Goal: Task Accomplishment & Management: Manage account settings

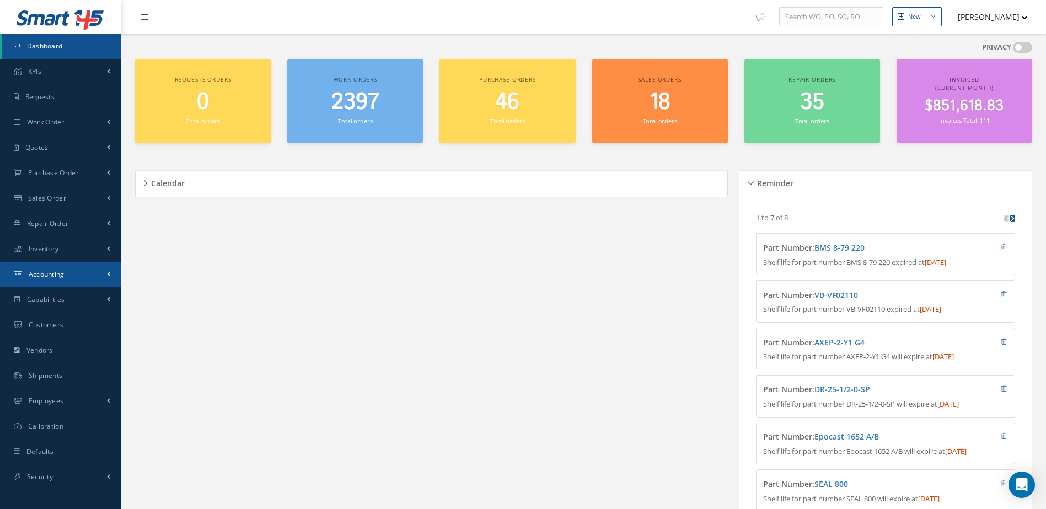
click at [57, 276] on span "Accounting" at bounding box center [47, 274] width 36 height 9
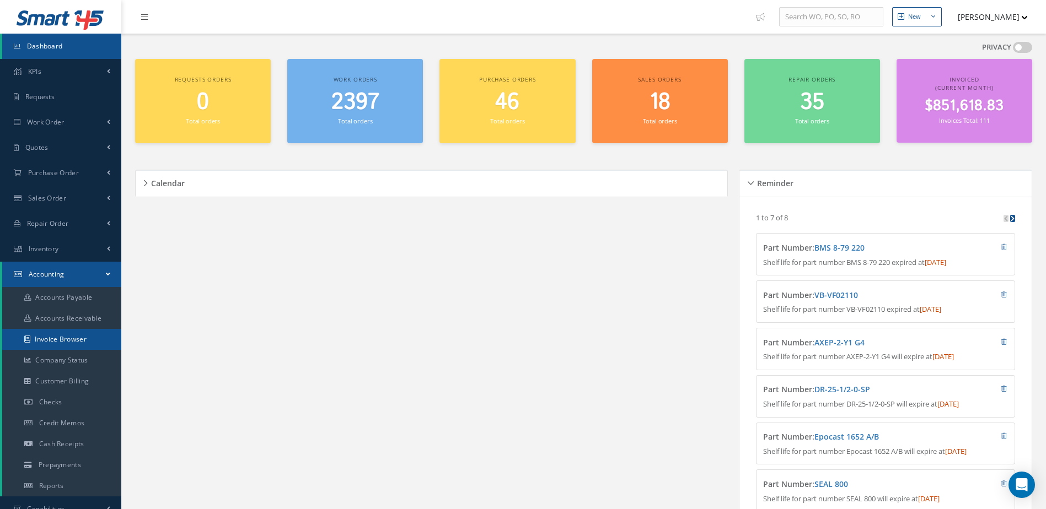
click at [66, 341] on link "Invoice Browser" at bounding box center [61, 339] width 119 height 21
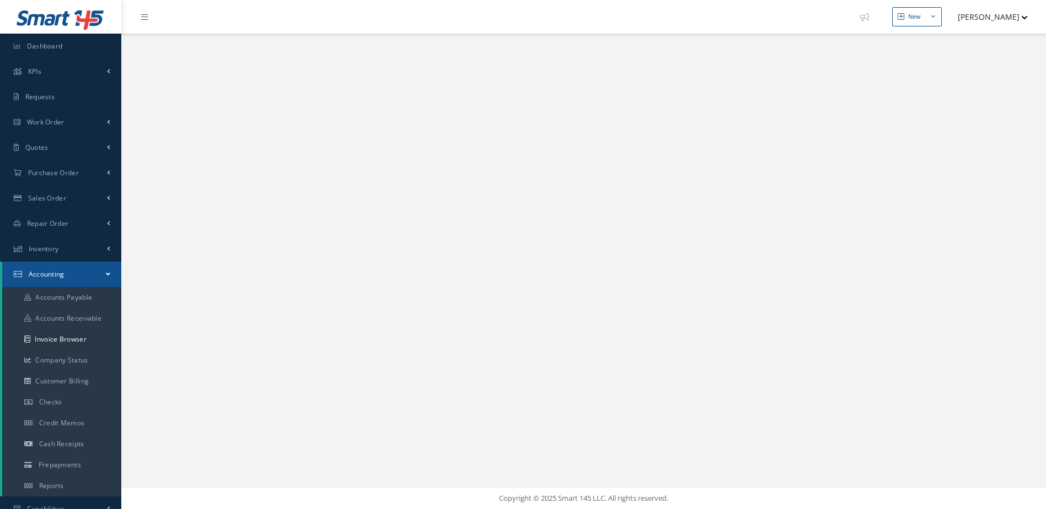
select select "25"
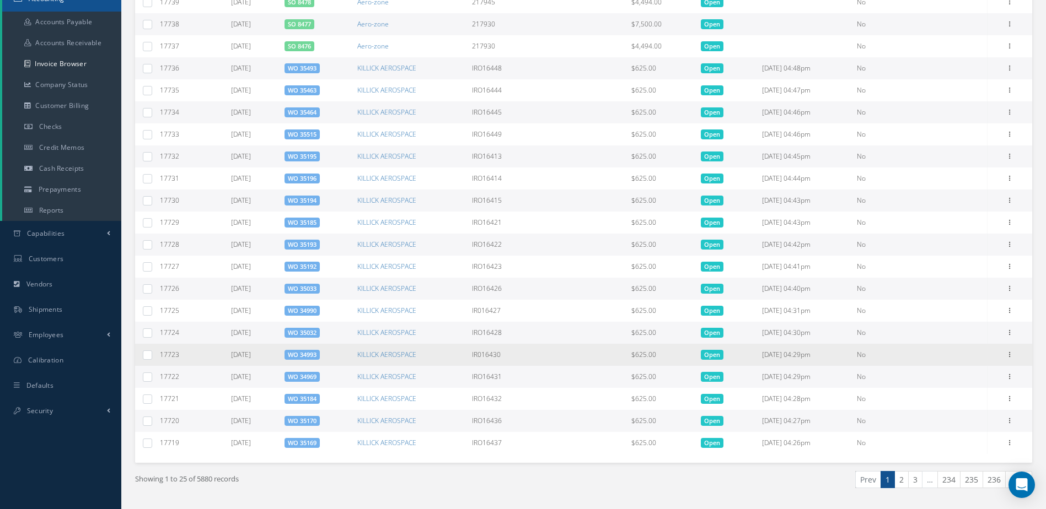
scroll to position [305, 0]
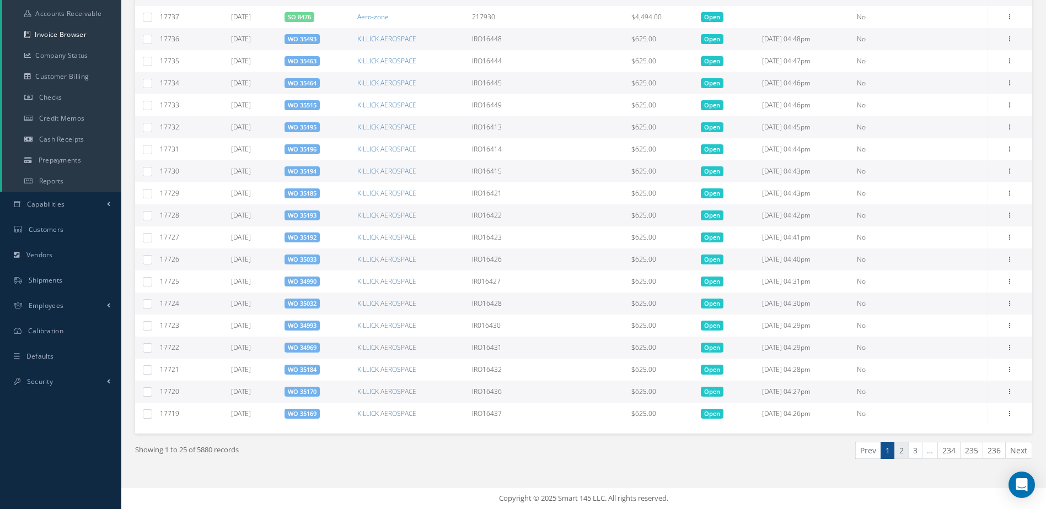
click at [901, 455] on link "2" at bounding box center [901, 450] width 14 height 17
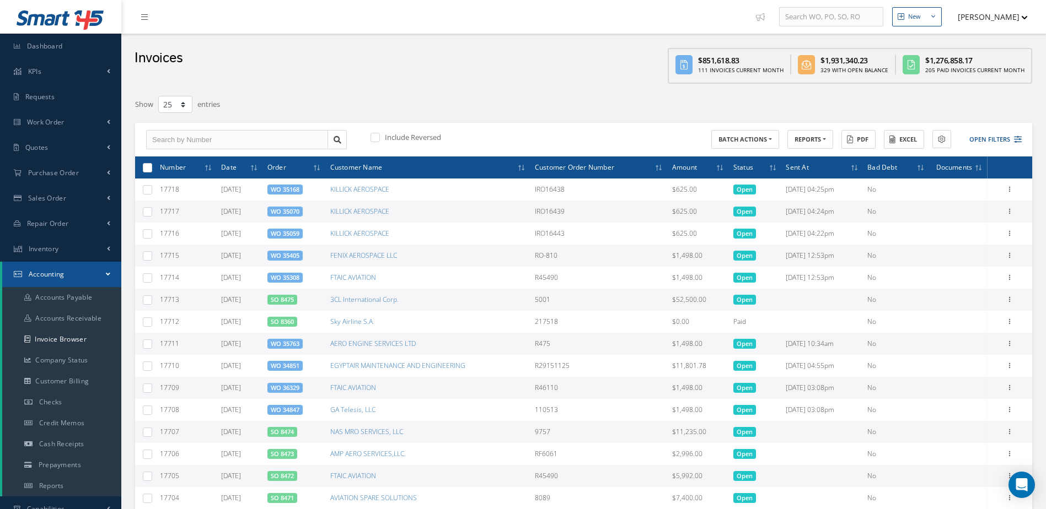
scroll to position [276, 0]
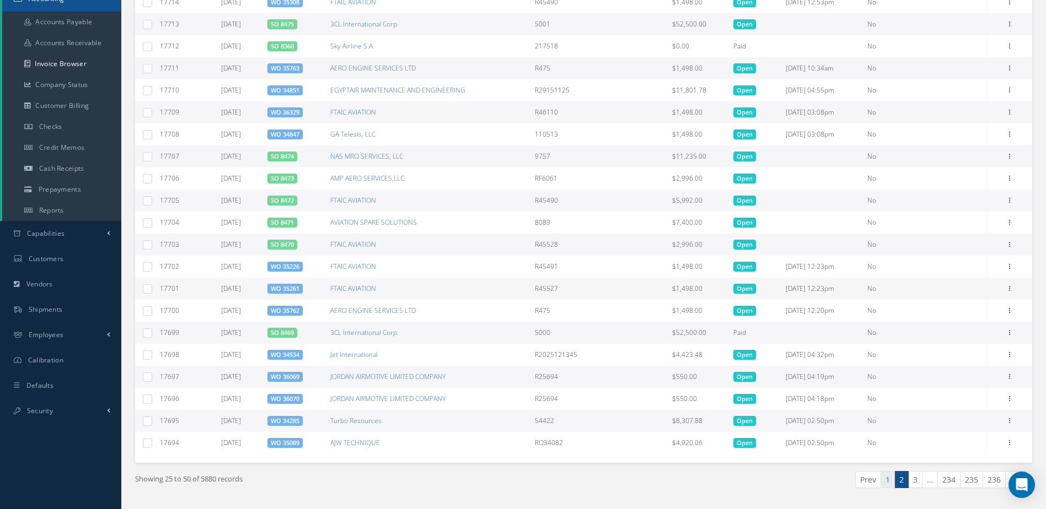
click at [888, 480] on link "1" at bounding box center [888, 479] width 14 height 17
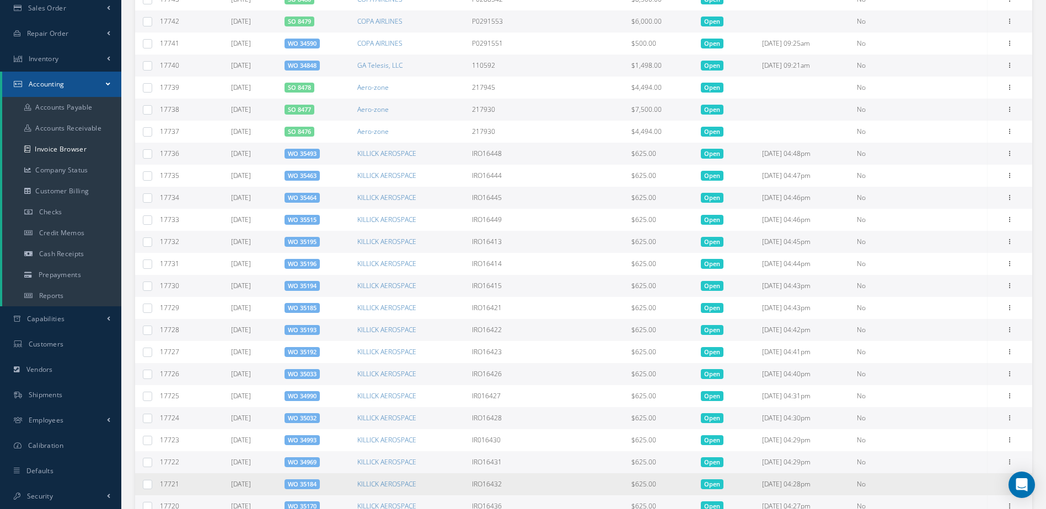
scroll to position [25, 0]
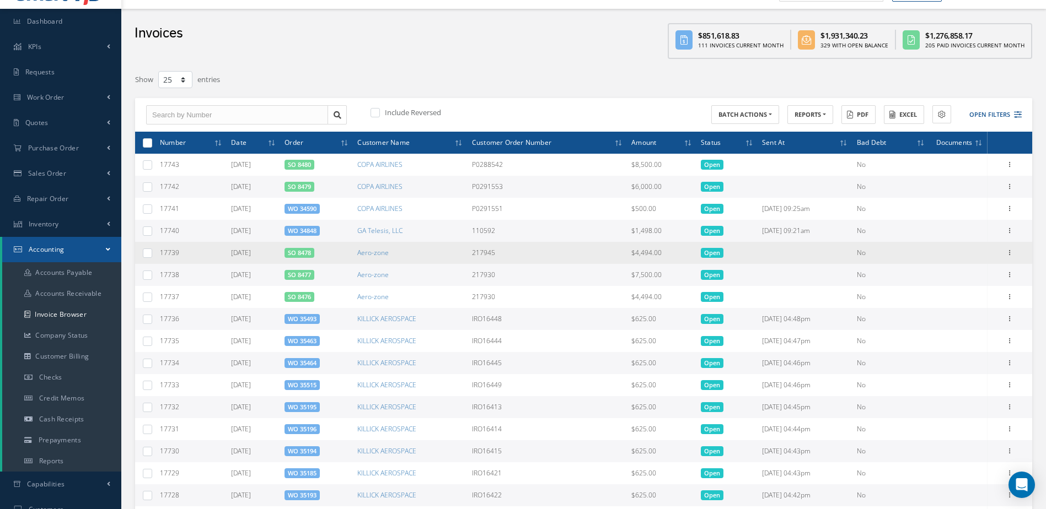
click at [152, 249] on label at bounding box center [152, 252] width 0 height 9
click at [146, 250] on input "checkbox" at bounding box center [147, 253] width 7 height 7
checkbox input "true"
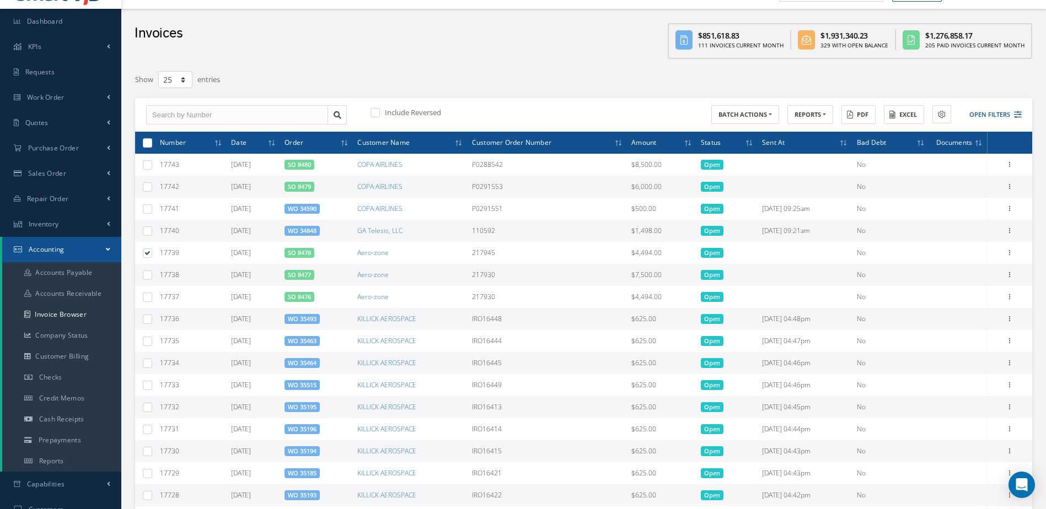
click at [152, 276] on label at bounding box center [152, 274] width 0 height 9
click at [151, 276] on input "checkbox" at bounding box center [147, 275] width 7 height 7
checkbox input "true"
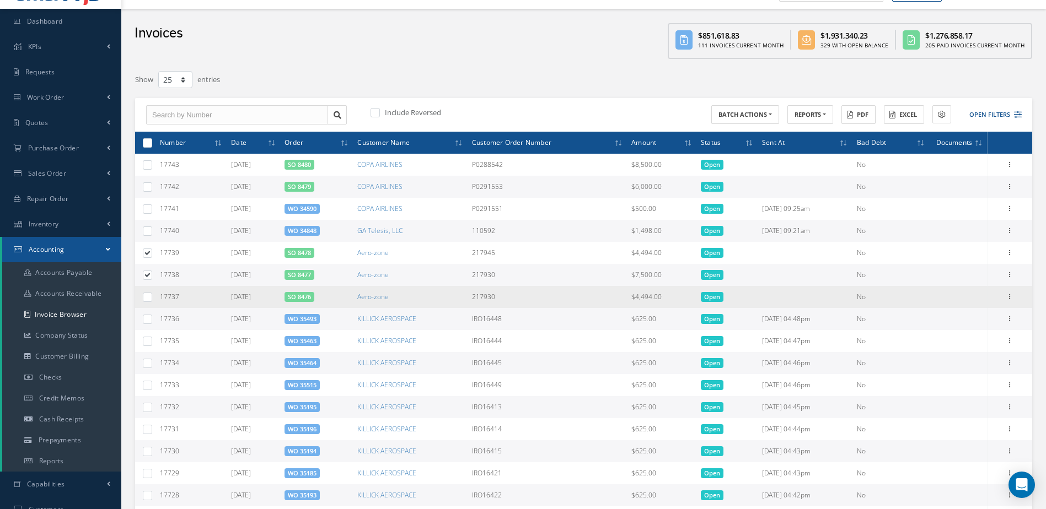
click at [152, 300] on label at bounding box center [152, 296] width 0 height 9
click at [151, 300] on input "checkbox" at bounding box center [147, 297] width 7 height 7
checkbox input "true"
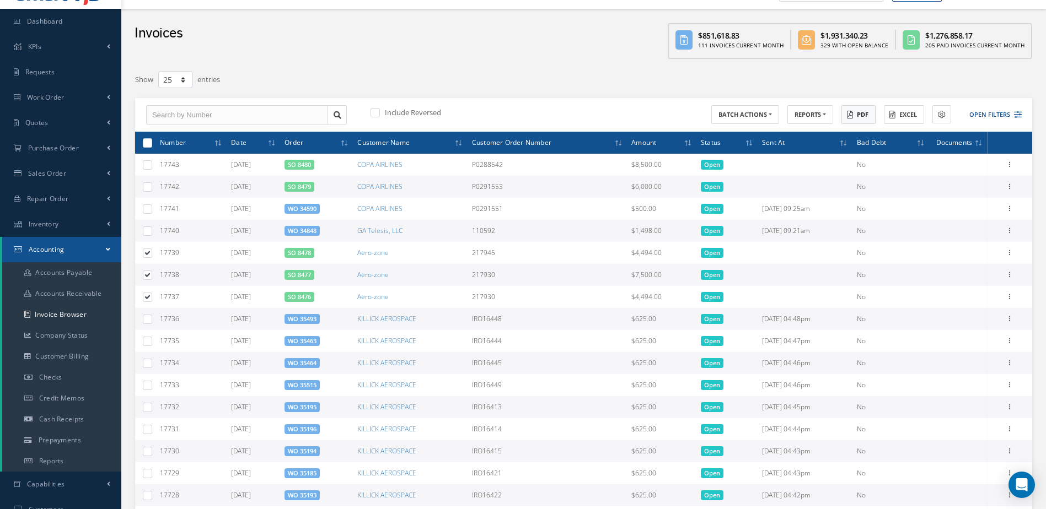
click at [851, 115] on icon at bounding box center [850, 115] width 6 height 8
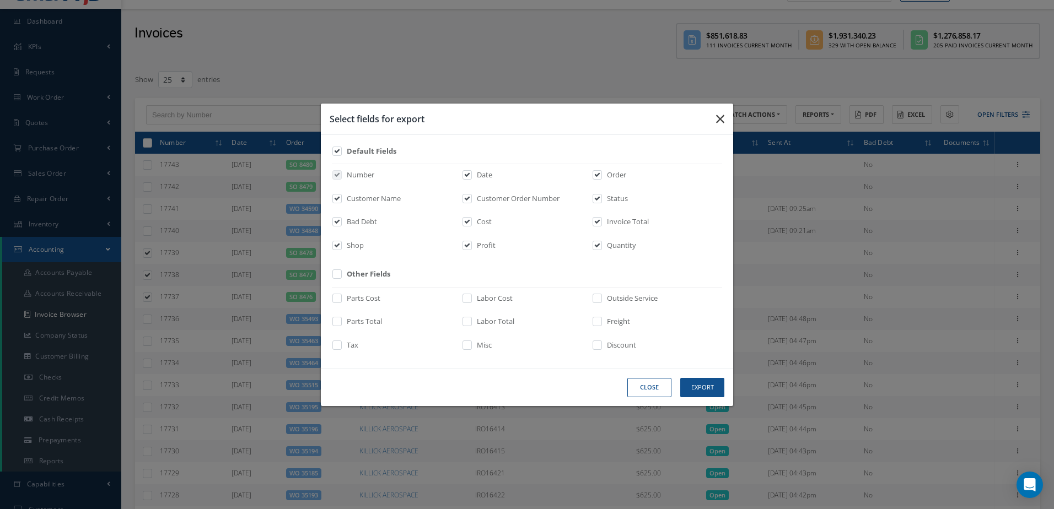
click at [724, 120] on button "button" at bounding box center [720, 119] width 26 height 31
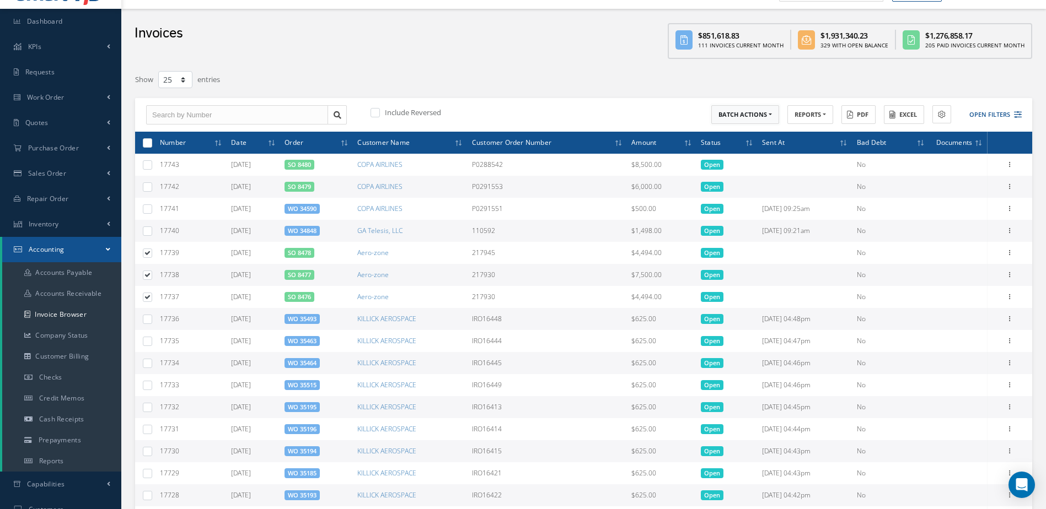
click at [737, 118] on button "BATCH ACTIONS" at bounding box center [745, 114] width 68 height 19
click at [742, 134] on link "Print selected items (3)" at bounding box center [755, 133] width 88 height 15
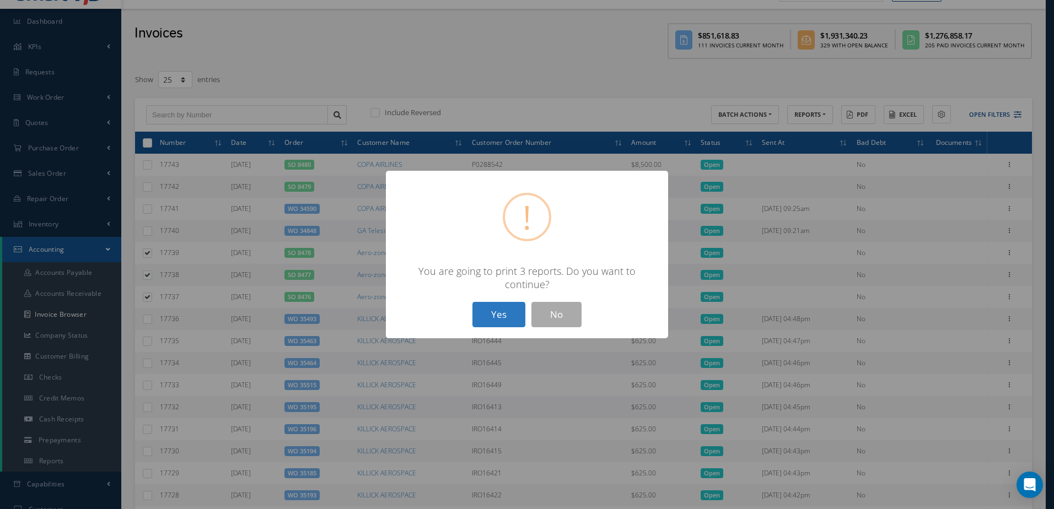
click at [509, 310] on button "Yes" at bounding box center [499, 315] width 53 height 26
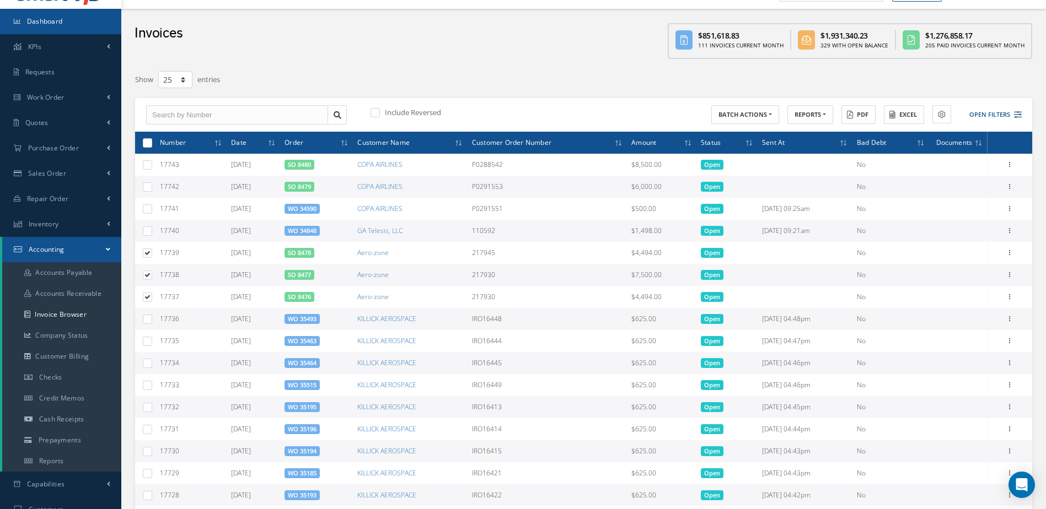
click at [68, 26] on link "Dashboard" at bounding box center [60, 21] width 121 height 25
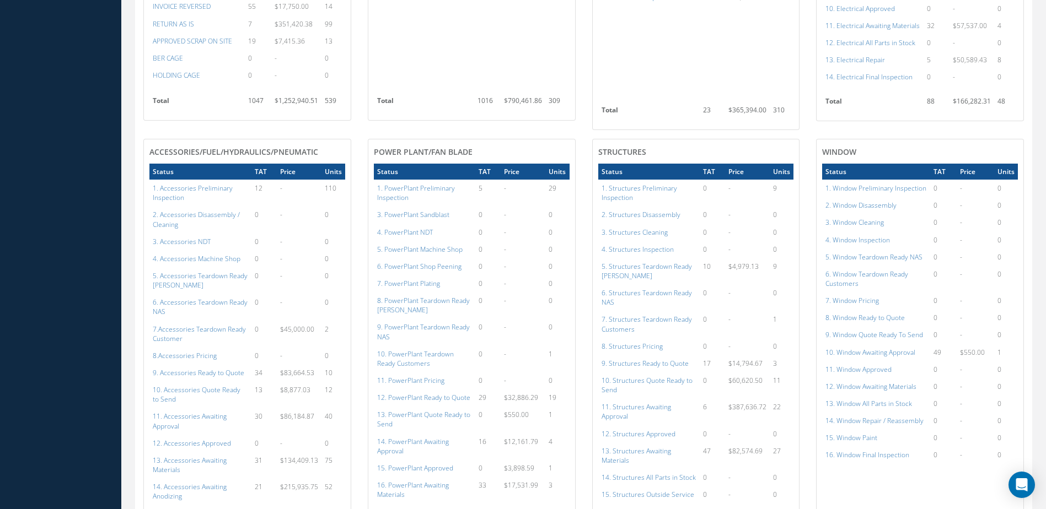
scroll to position [722, 0]
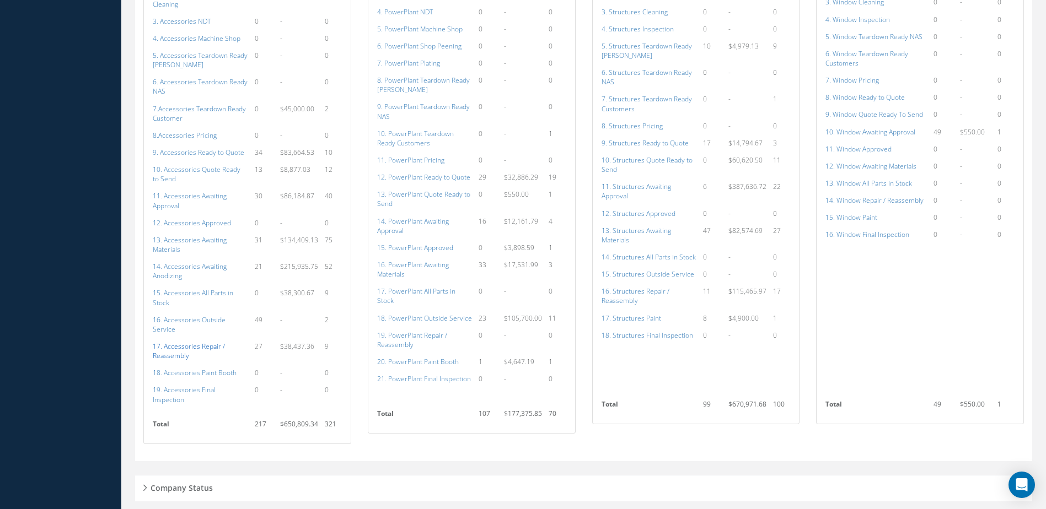
click at [195, 342] on a=117&excludeInternalCustomer=false&excludeInvoicedOrClosed=true&shop_id=14&filtersHidded"] "17. Accessories Repair / Reassembly" at bounding box center [189, 351] width 72 height 19
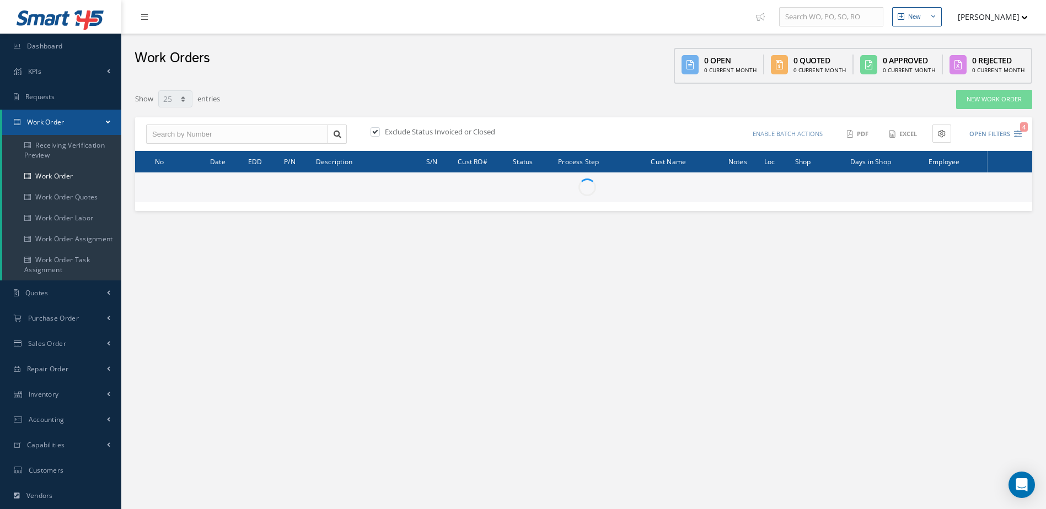
select select "25"
type input "All Work Request"
type input "All Work Performed"
type input "All Status"
type input "WO Part Status"
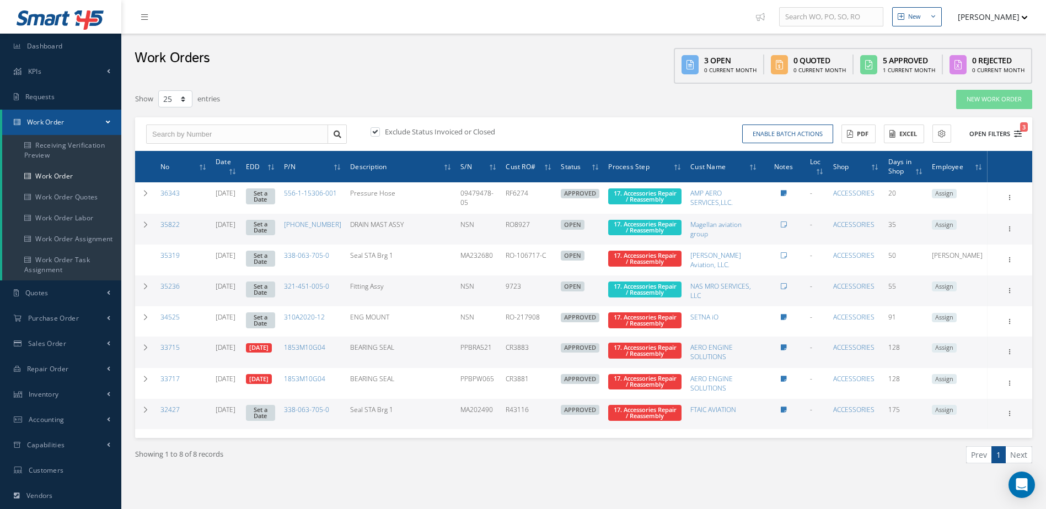
click at [994, 135] on button "Open Filters 3" at bounding box center [990, 134] width 62 height 18
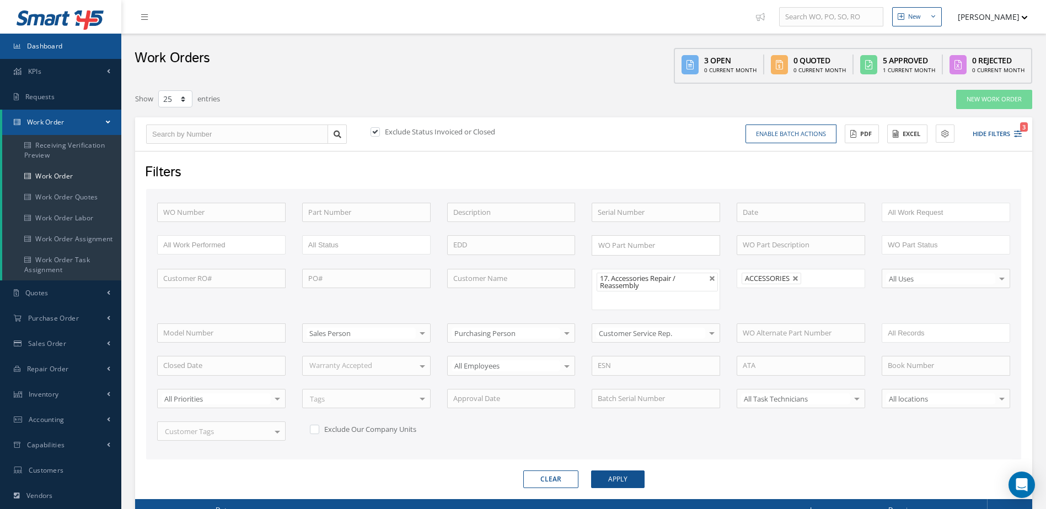
click at [73, 46] on link "Dashboard" at bounding box center [60, 46] width 121 height 25
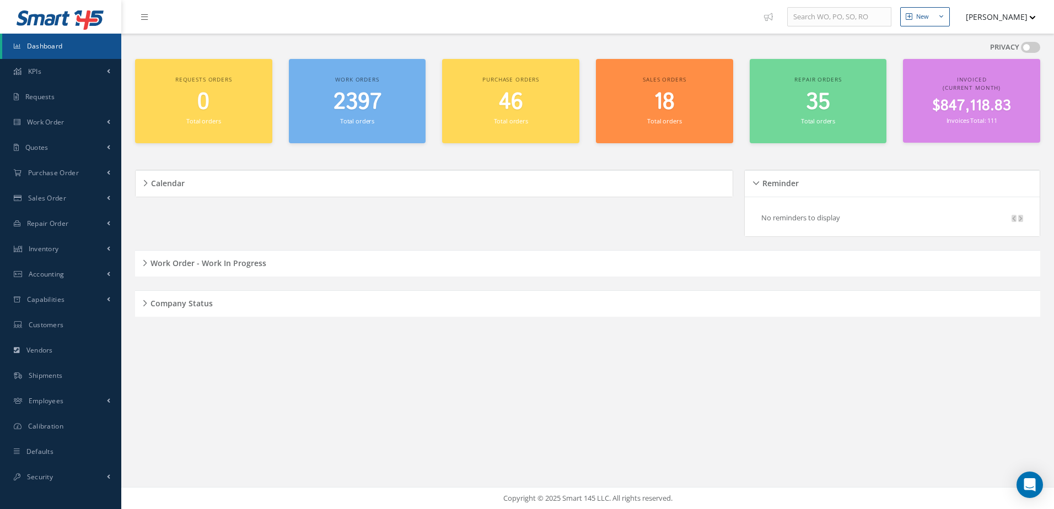
click at [230, 260] on h5 "Work Order - Work In Progress" at bounding box center [206, 261] width 119 height 13
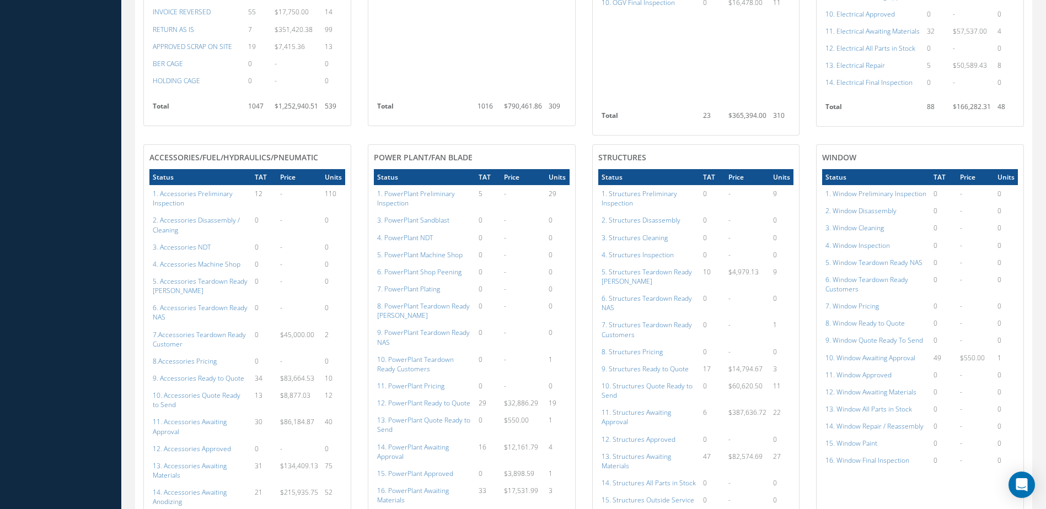
scroll to position [717, 0]
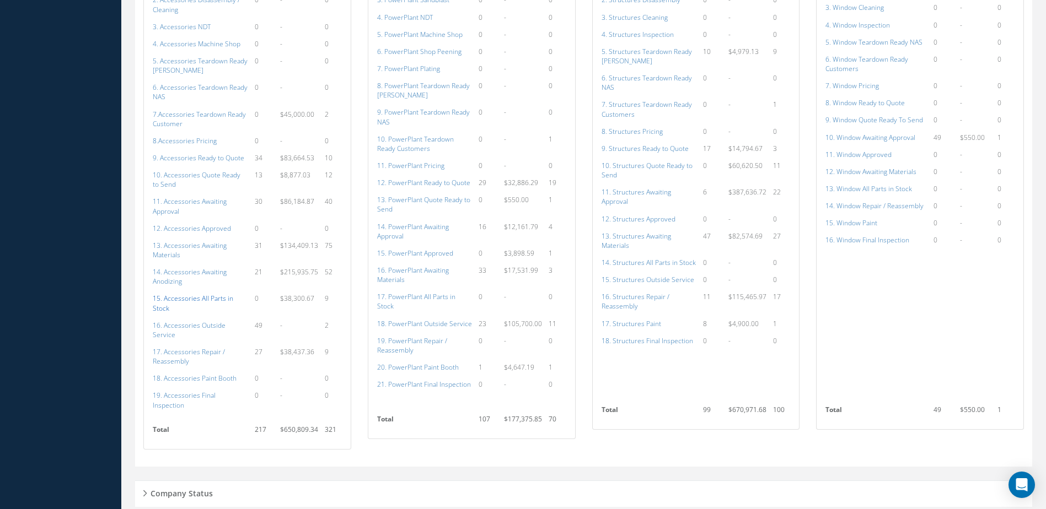
click at [195, 294] on a=115&excludeInternalCustomer=false&excludeInvoicedOrClosed=true&shop_id=14&filtersHidded"] "15. Accessories All Parts in Stock" at bounding box center [193, 303] width 80 height 19
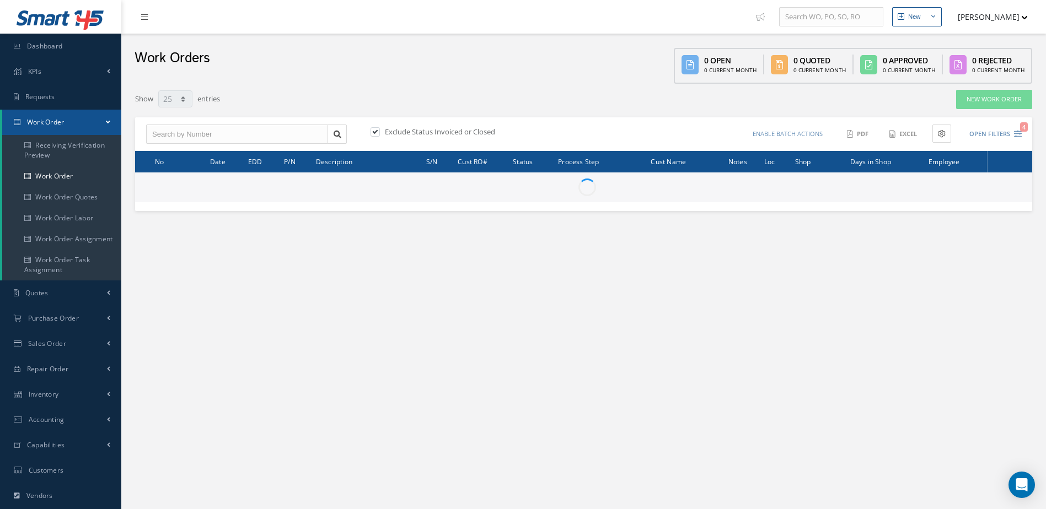
select select "25"
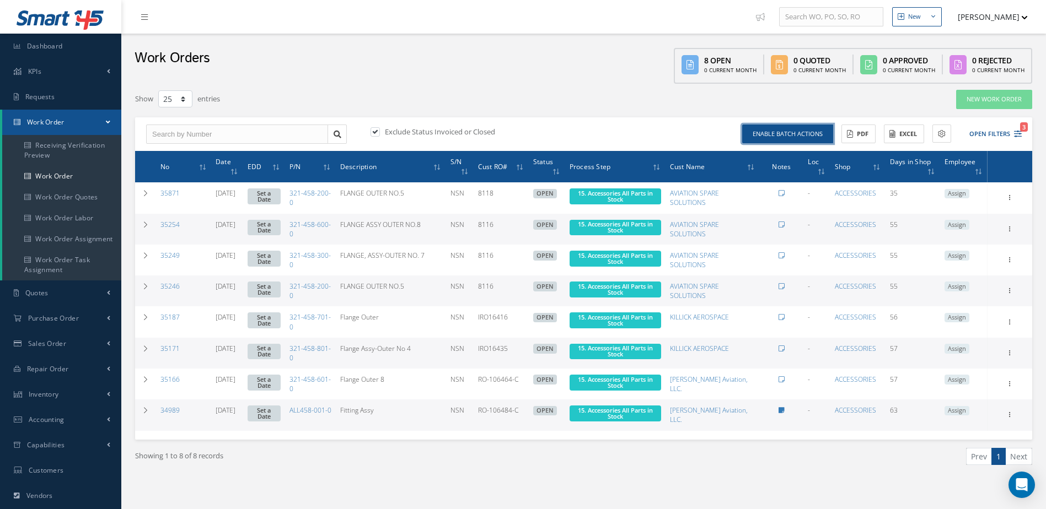
click at [781, 131] on button "Enable batch actions" at bounding box center [787, 134] width 91 height 19
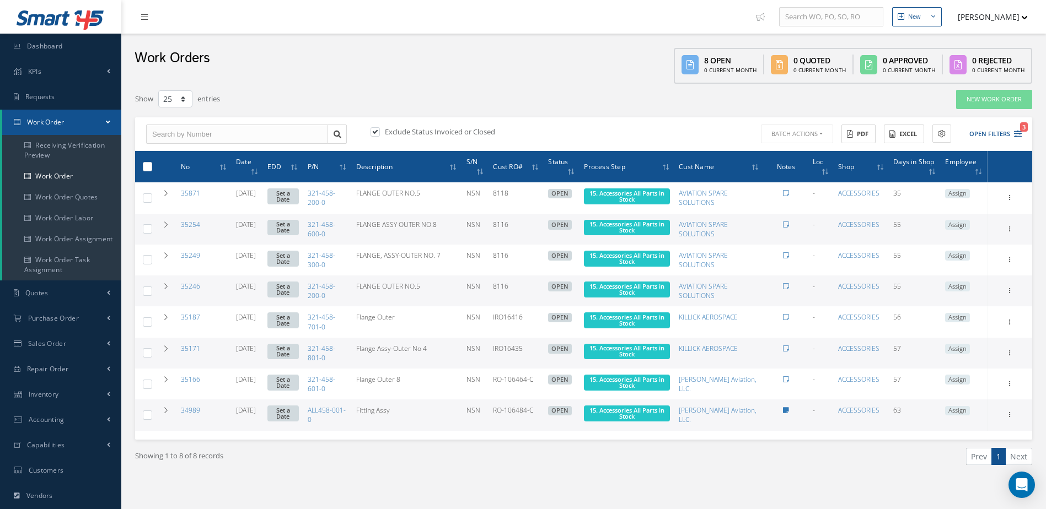
click at [141, 167] on th at bounding box center [145, 166] width 20 height 31
click at [152, 168] on label at bounding box center [152, 166] width 0 height 9
click at [145, 168] on input "checkbox" at bounding box center [147, 167] width 7 height 7
checkbox input "true"
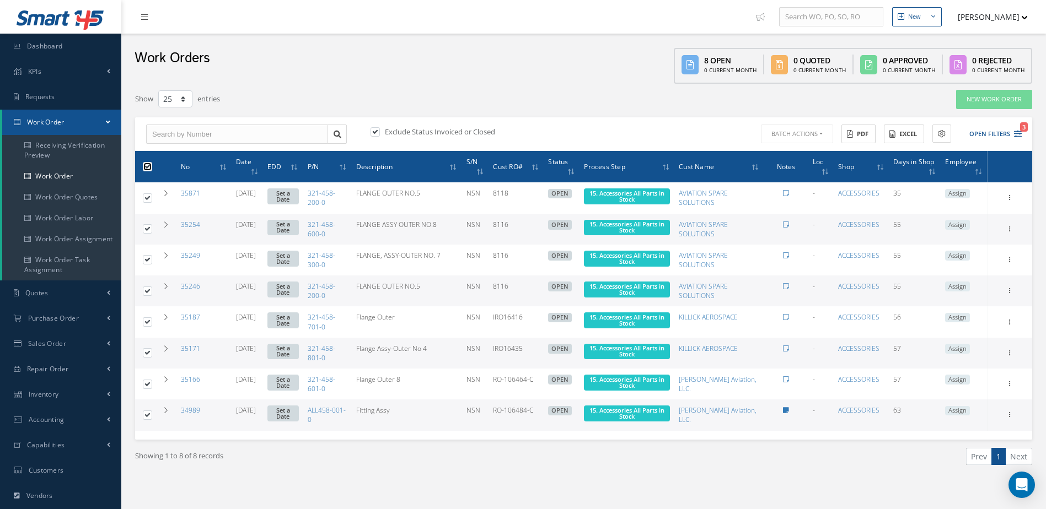
checkbox input "true"
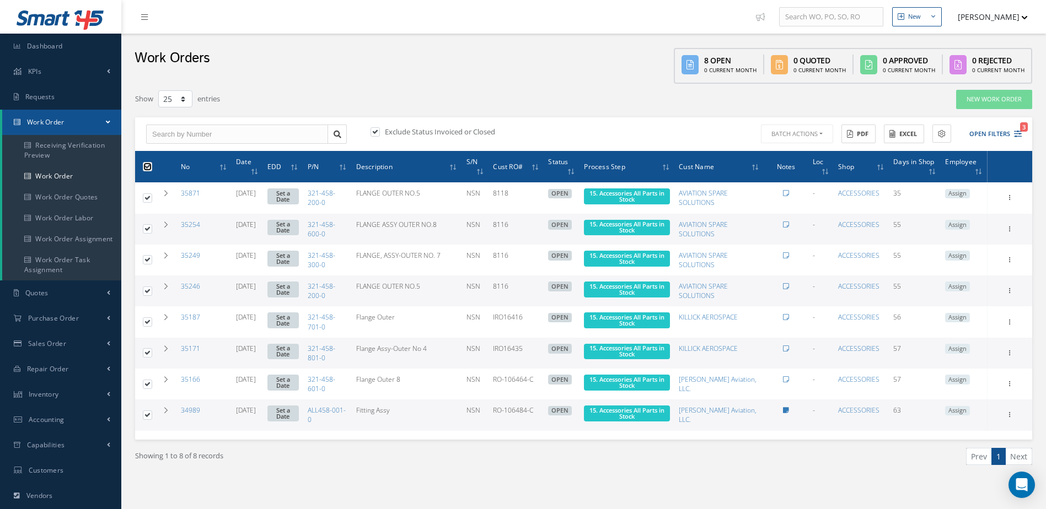
checkbox input "true"
click at [817, 136] on button "Batch Actions" at bounding box center [796, 134] width 74 height 19
click at [803, 153] on link "Update Work Orders" at bounding box center [803, 152] width 88 height 15
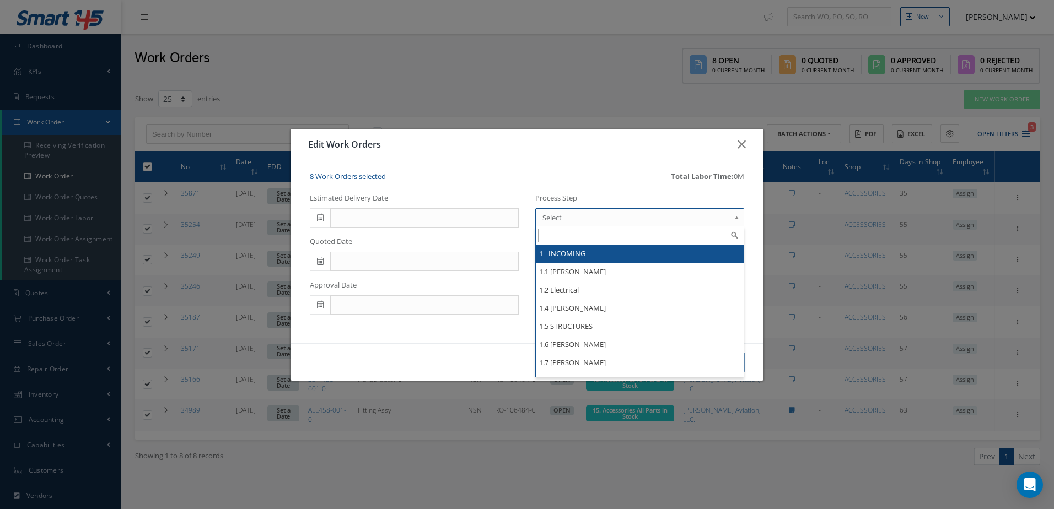
click at [582, 221] on span "Select" at bounding box center [636, 217] width 187 height 13
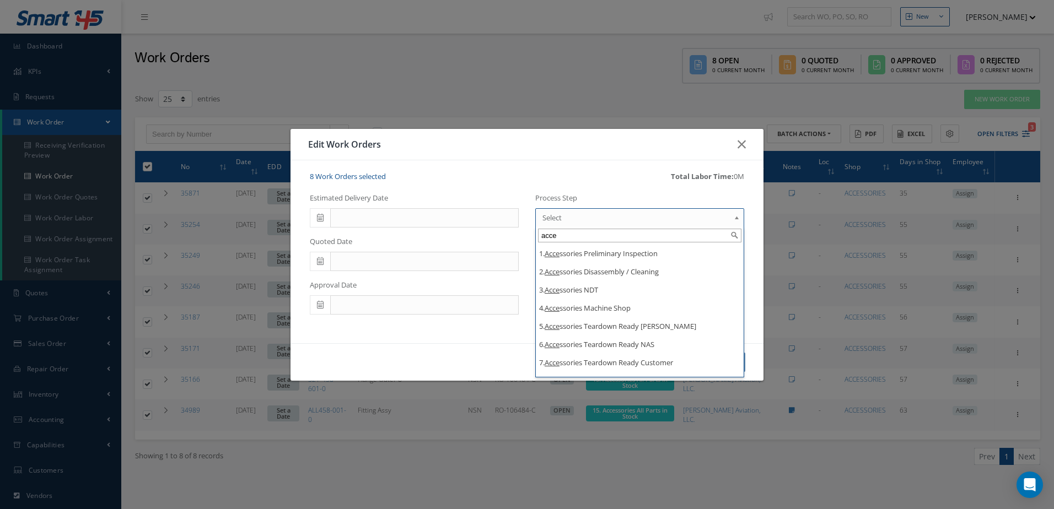
type input "acce"
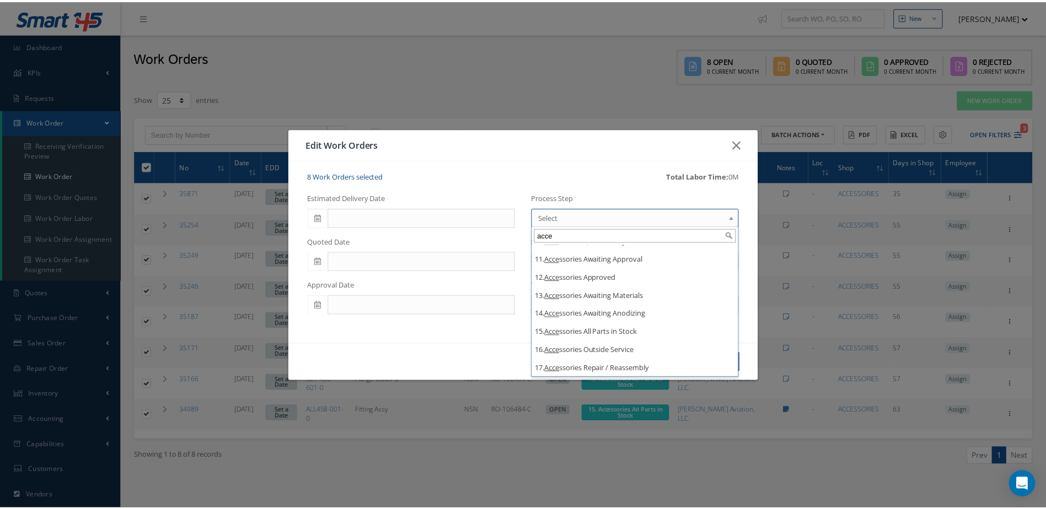
scroll to position [198, 0]
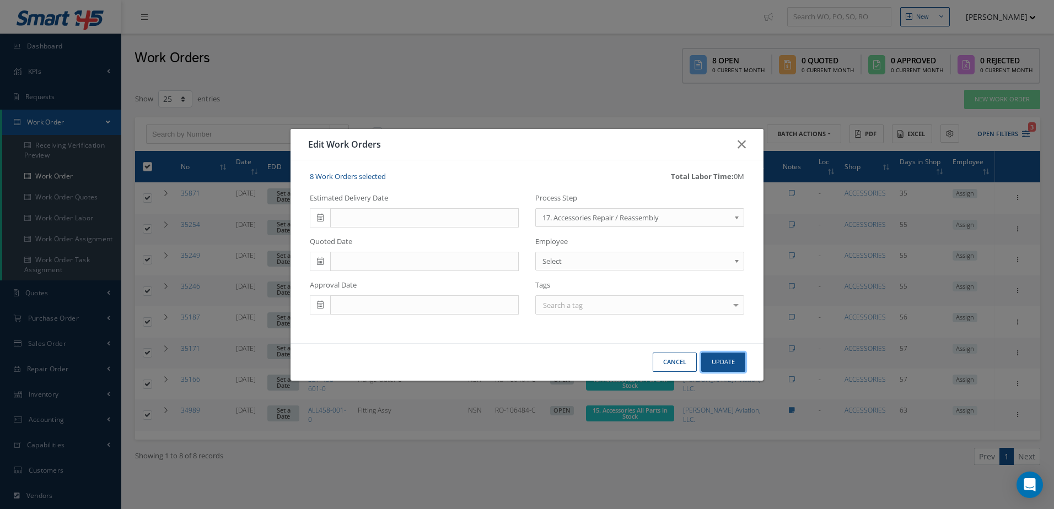
click at [728, 359] on button "Update" at bounding box center [723, 362] width 44 height 19
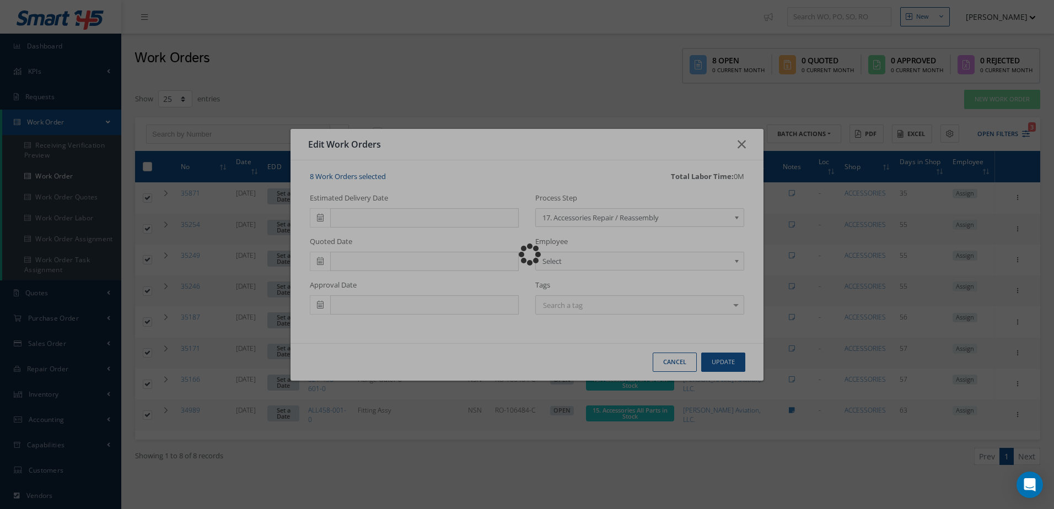
checkbox input "false"
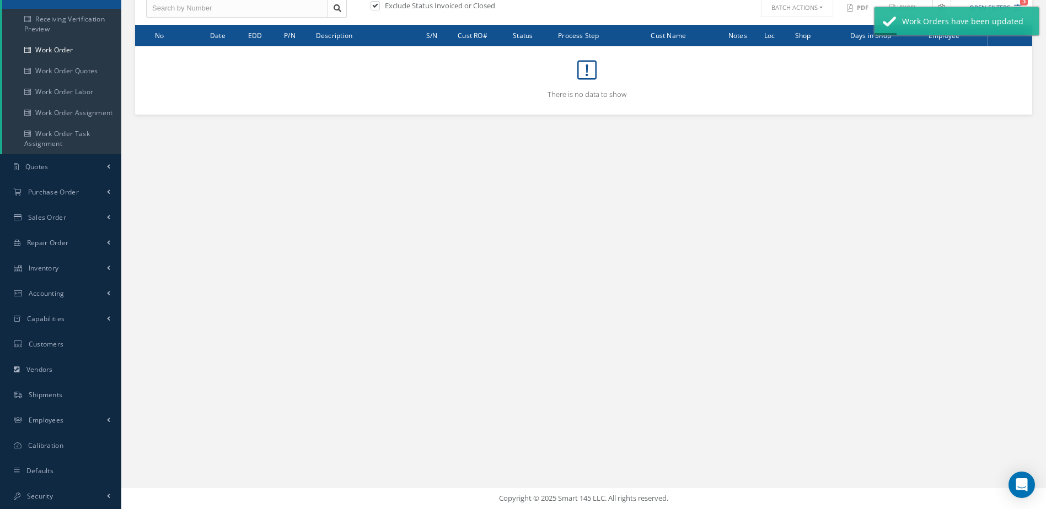
scroll to position [0, 0]
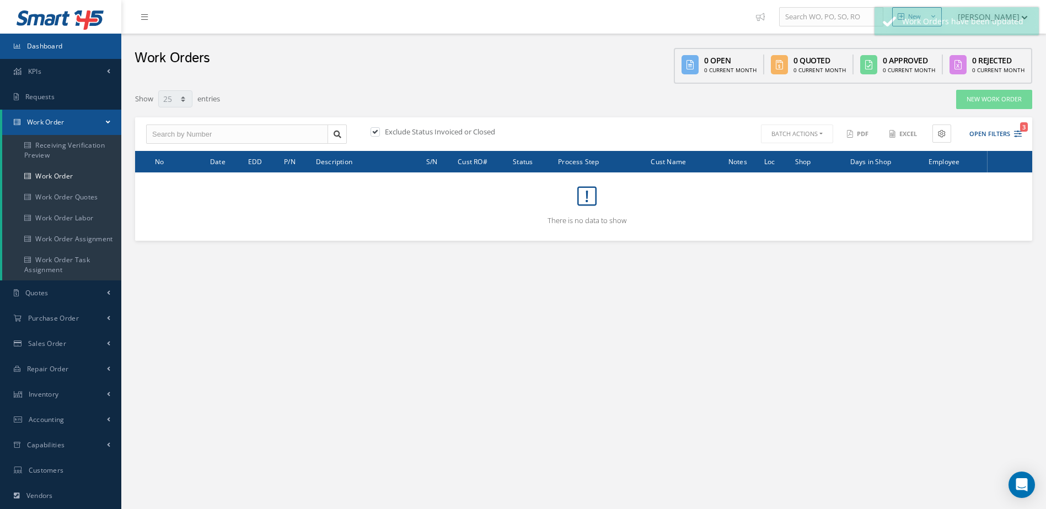
click at [76, 42] on link "Dashboard" at bounding box center [60, 46] width 121 height 25
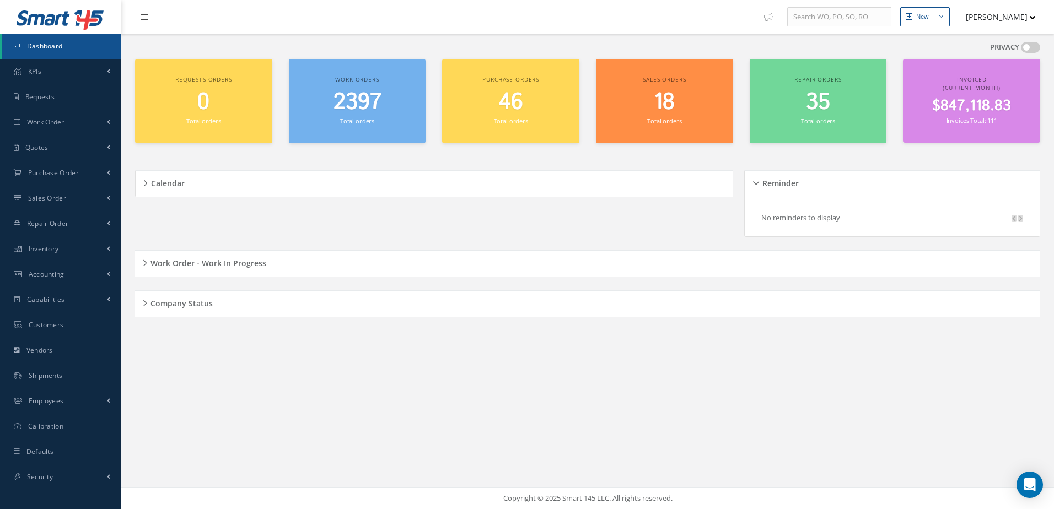
click at [219, 265] on h5 "Work Order - Work In Progress" at bounding box center [206, 261] width 119 height 13
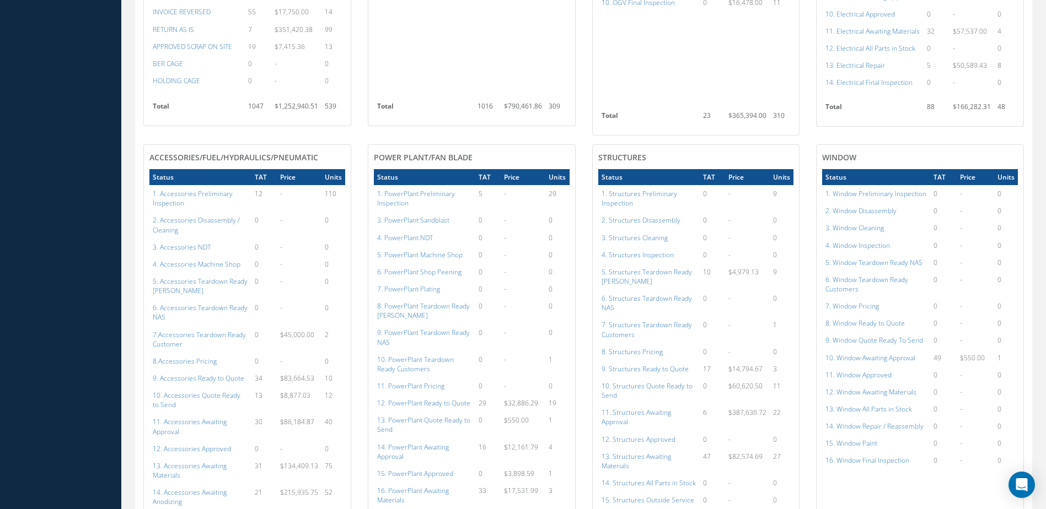
scroll to position [717, 0]
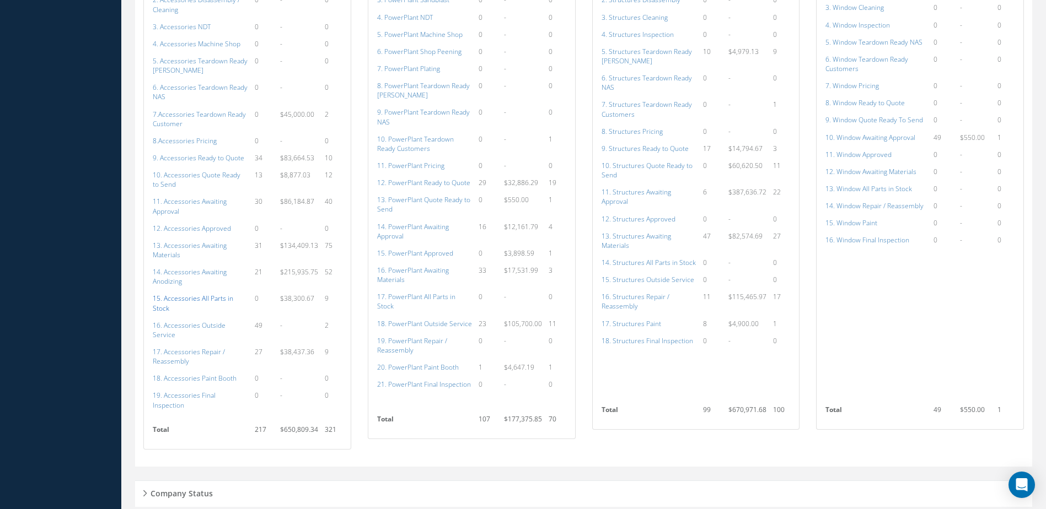
click at [187, 294] on a=115&excludeInternalCustomer=false&excludeInvoicedOrClosed=true&shop_id=14&filtersHidded"] "15. Accessories All Parts in Stock" at bounding box center [193, 303] width 80 height 19
click at [439, 292] on a=136&excludeInternalCustomer=false&excludeInvoicedOrClosed=true&shop_id=15&filtersHidded"] "17. PowerPlant All Parts in Stock" at bounding box center [416, 301] width 78 height 19
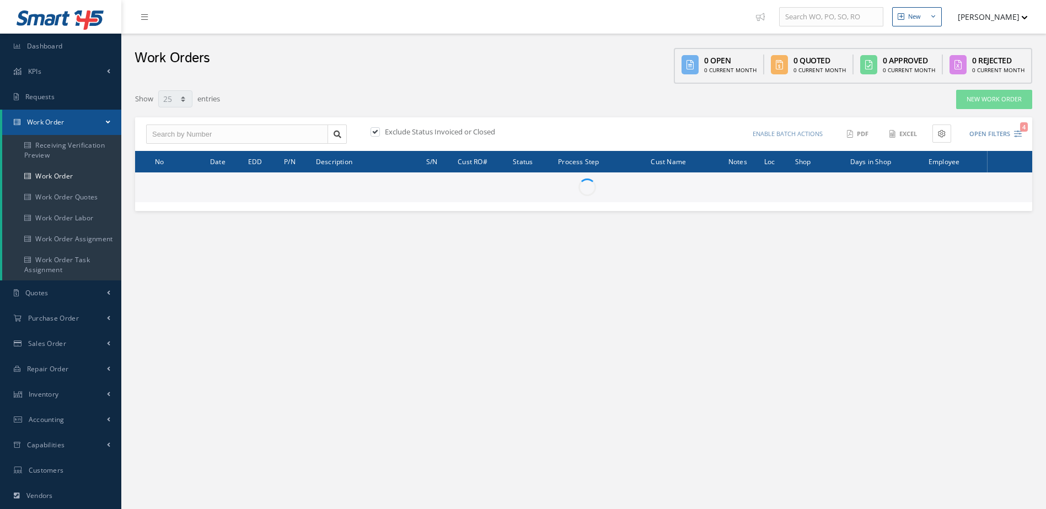
select select "25"
type input "All Work Request"
type input "All Work Performed"
type input "All Status"
type input "WO Part Status"
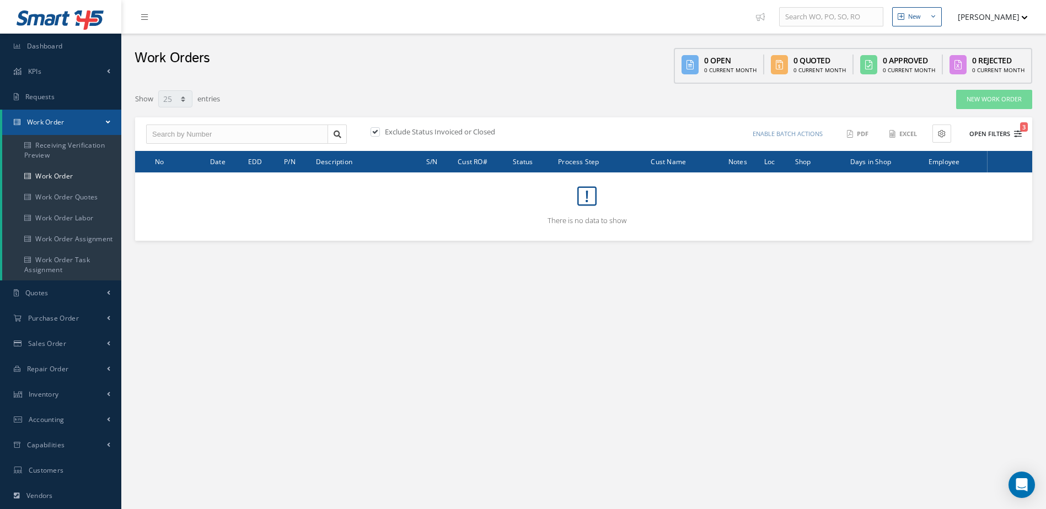
click at [1002, 132] on button "Open Filters 3" at bounding box center [990, 134] width 62 height 18
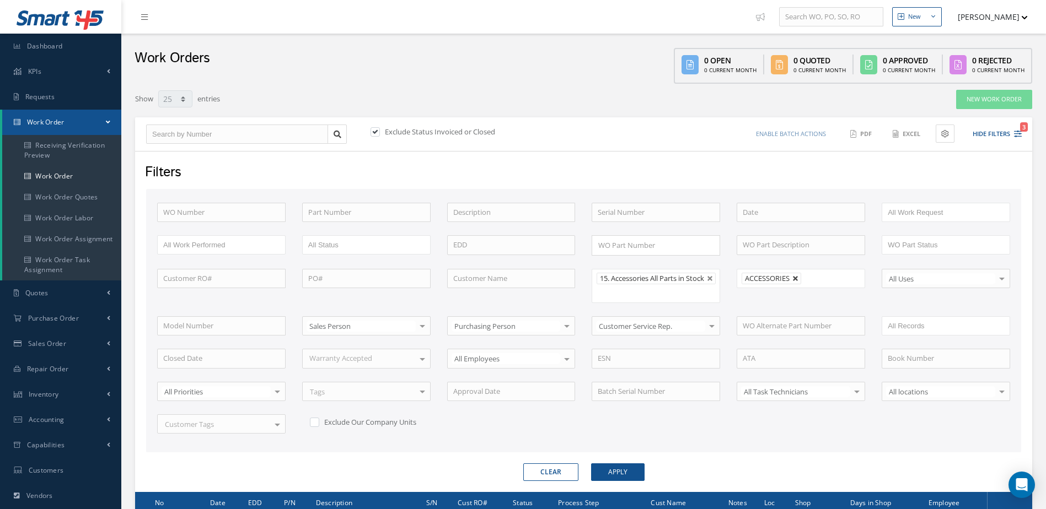
click at [794, 280] on link at bounding box center [795, 279] width 7 height 7
type input "All Shops"
click at [623, 481] on button "Apply" at bounding box center [617, 473] width 53 height 18
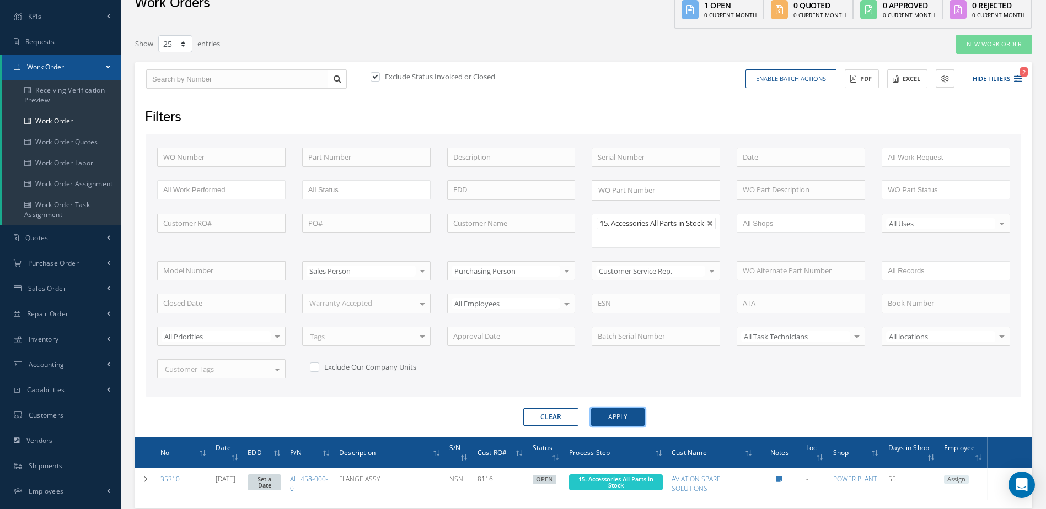
scroll to position [137, 0]
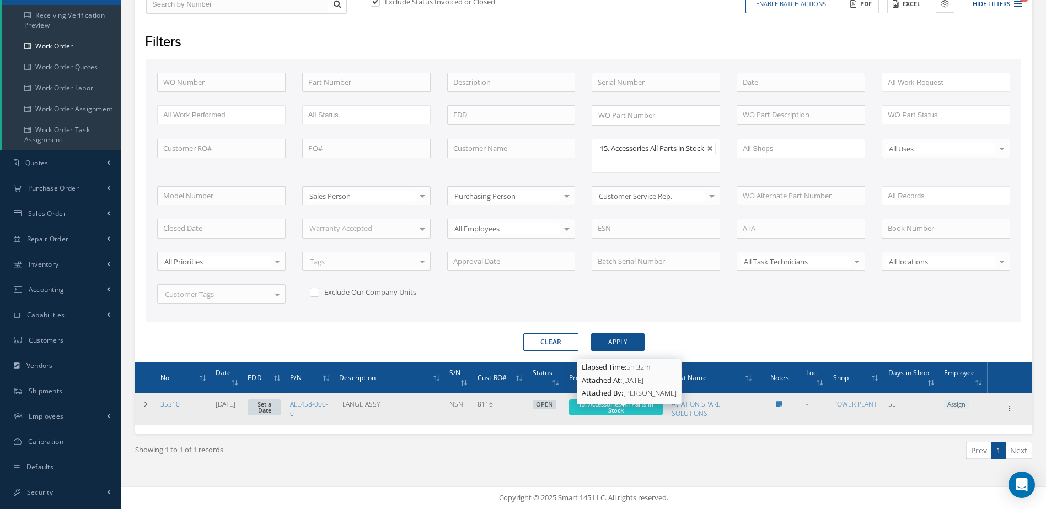
click at [646, 407] on span "15. Accessories All Parts in Stock" at bounding box center [615, 407] width 75 height 14
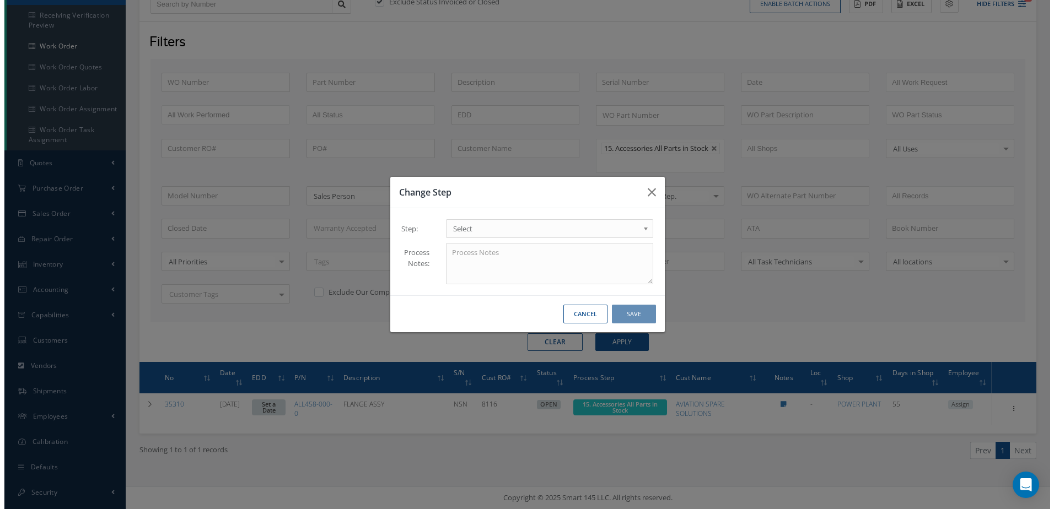
scroll to position [130, 0]
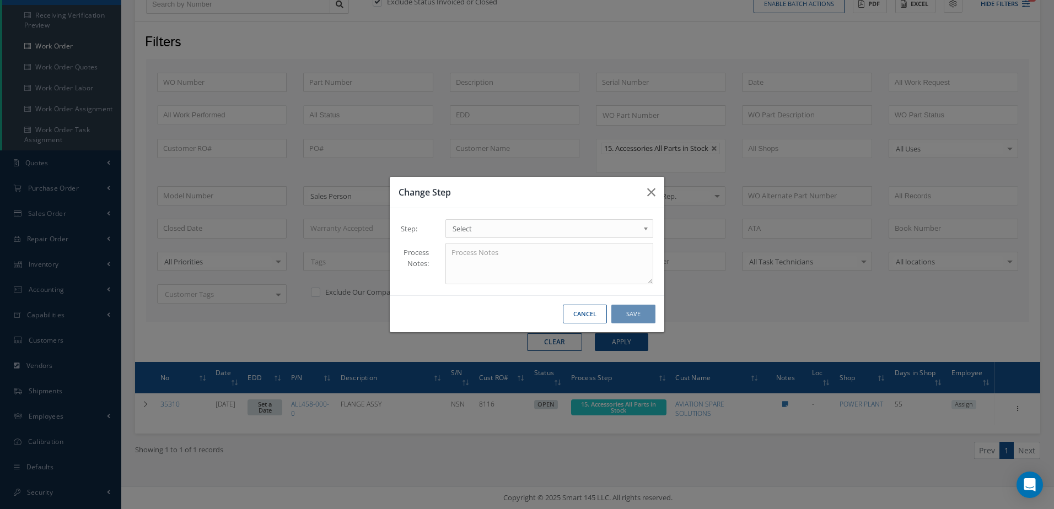
click at [474, 229] on span "Select" at bounding box center [546, 228] width 186 height 13
type input "a"
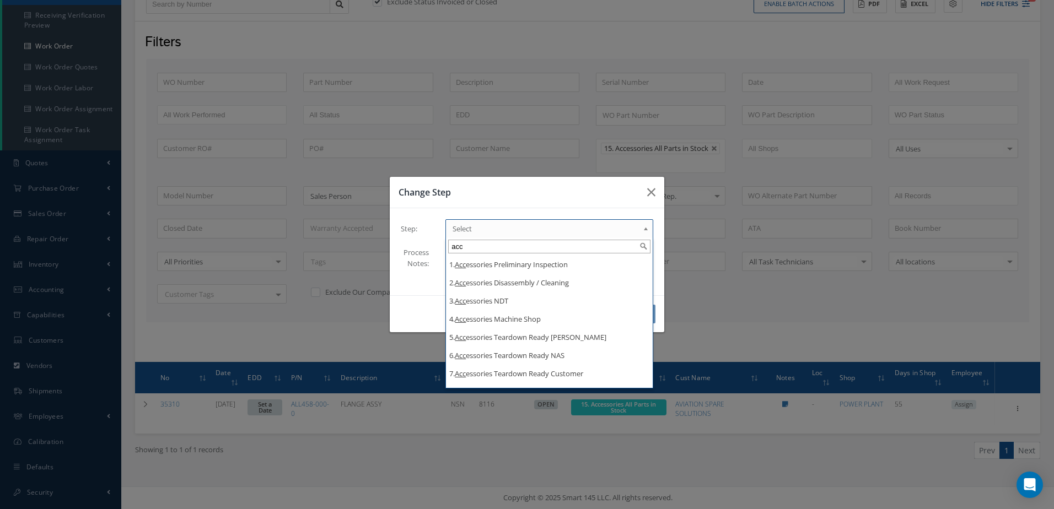
type input "acc"
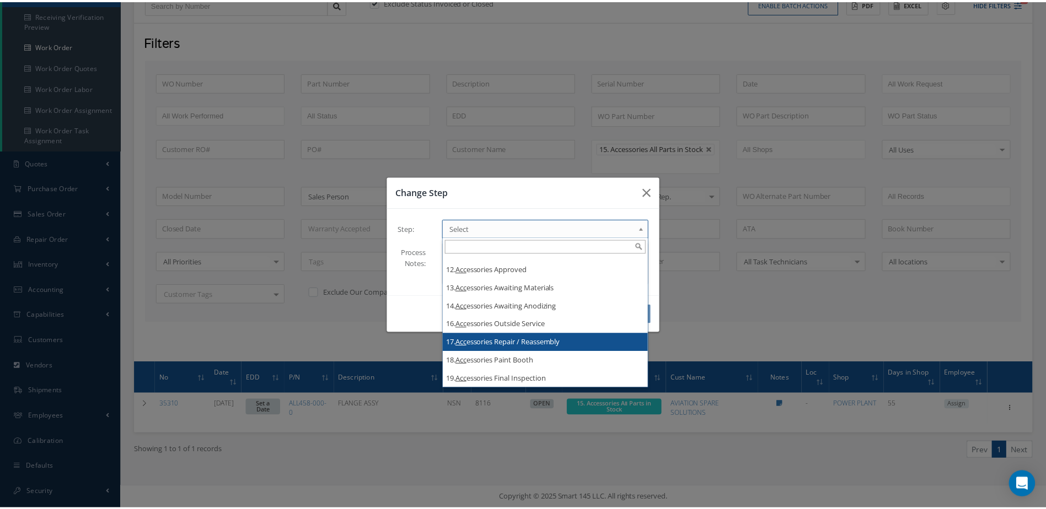
scroll to position [0, 0]
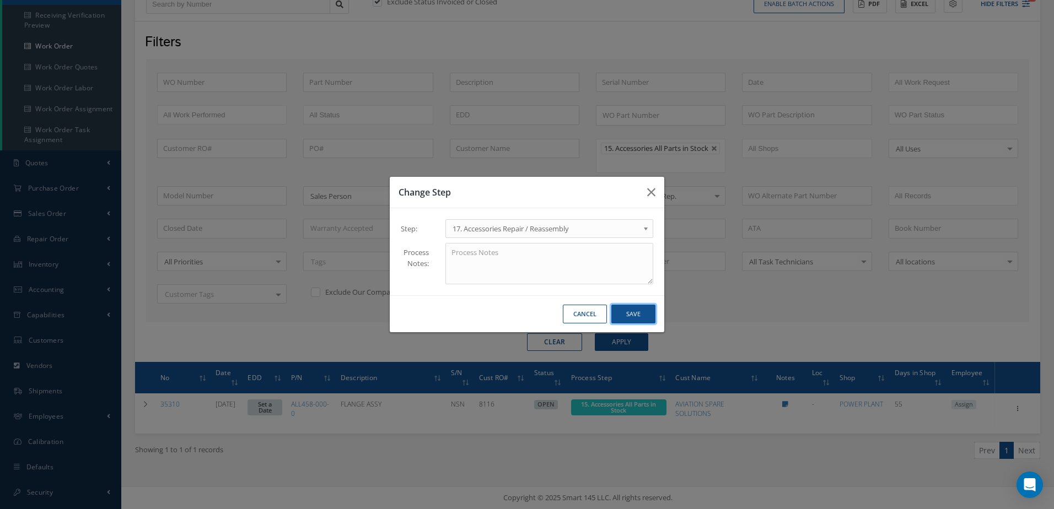
click at [646, 318] on button "Save" at bounding box center [633, 314] width 44 height 19
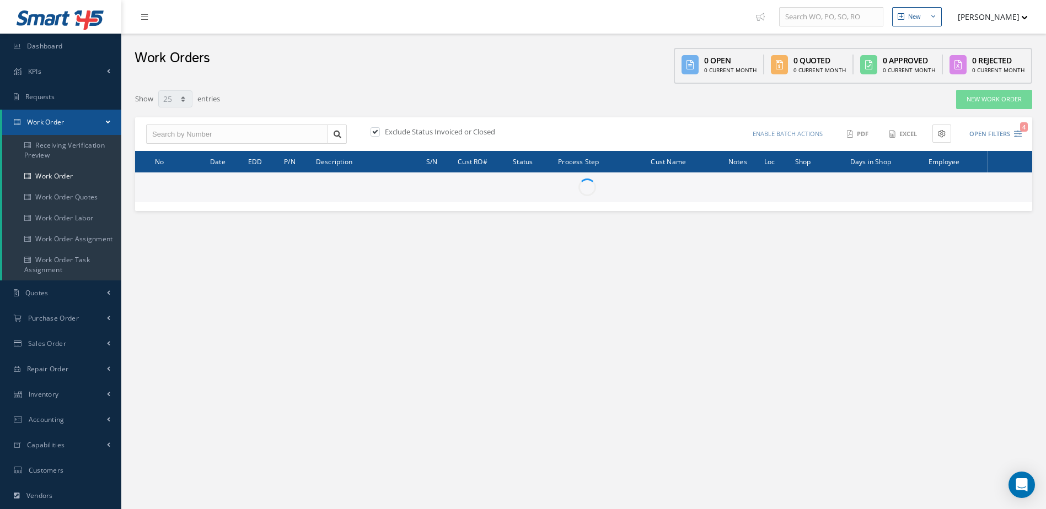
select select "25"
type input "All Work Request"
type input "All Work Performed"
type input "All Status"
type input "WO Part Status"
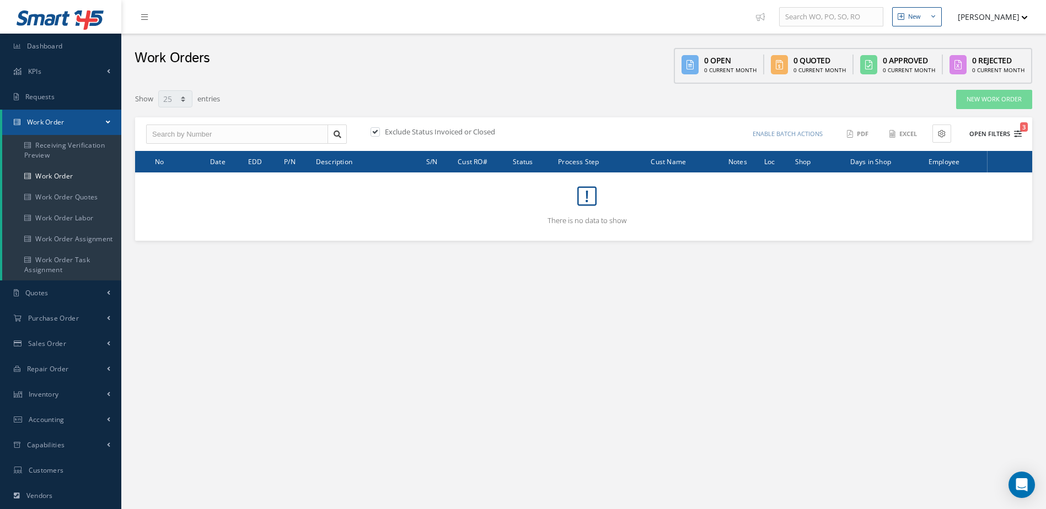
click at [985, 132] on button "Open Filters 3" at bounding box center [990, 134] width 62 height 18
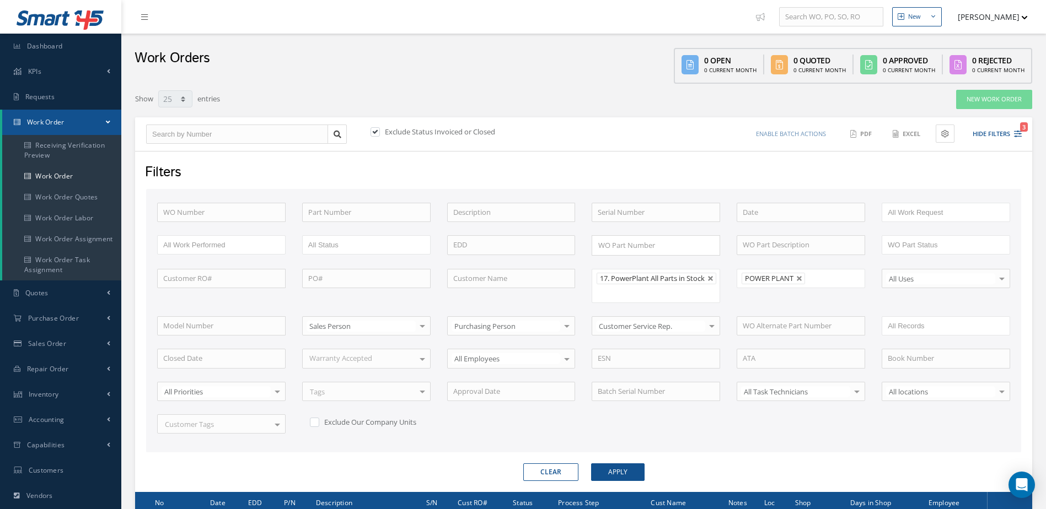
click at [798, 285] on ul "POWER PLANT" at bounding box center [801, 278] width 128 height 19
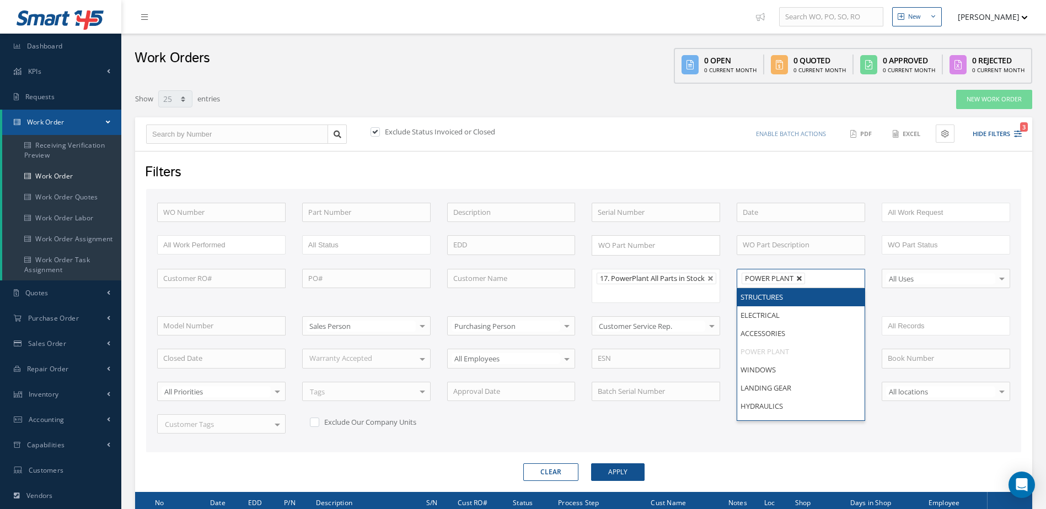
click at [798, 280] on link at bounding box center [799, 279] width 7 height 7
click at [623, 476] on button "Apply" at bounding box center [617, 473] width 53 height 18
type input "All Shops"
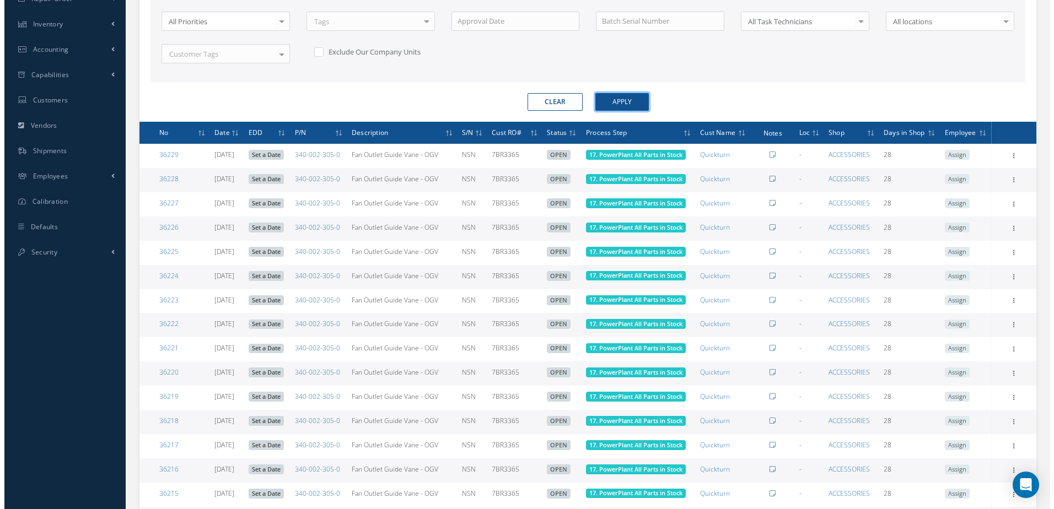
scroll to position [40, 0]
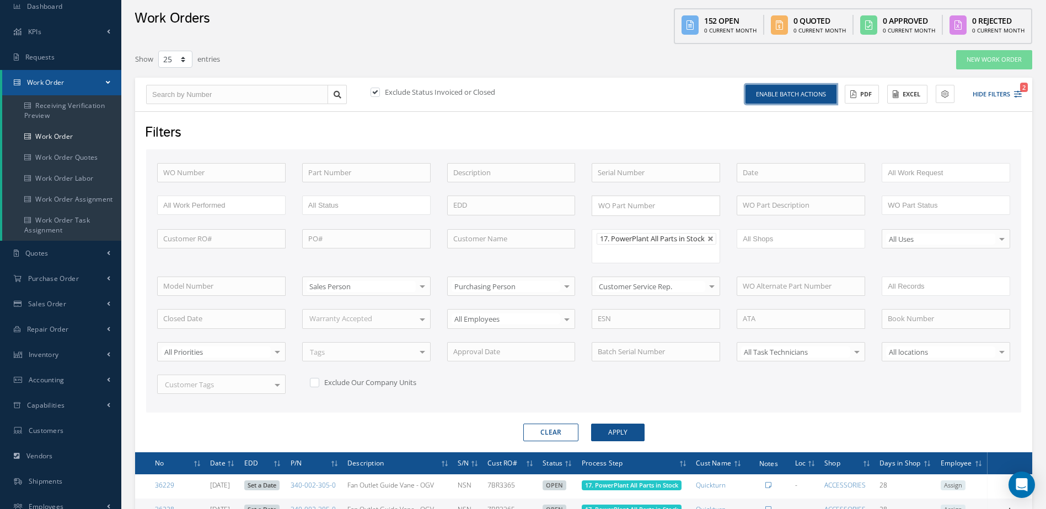
click at [804, 95] on button "Enable batch actions" at bounding box center [790, 94] width 91 height 19
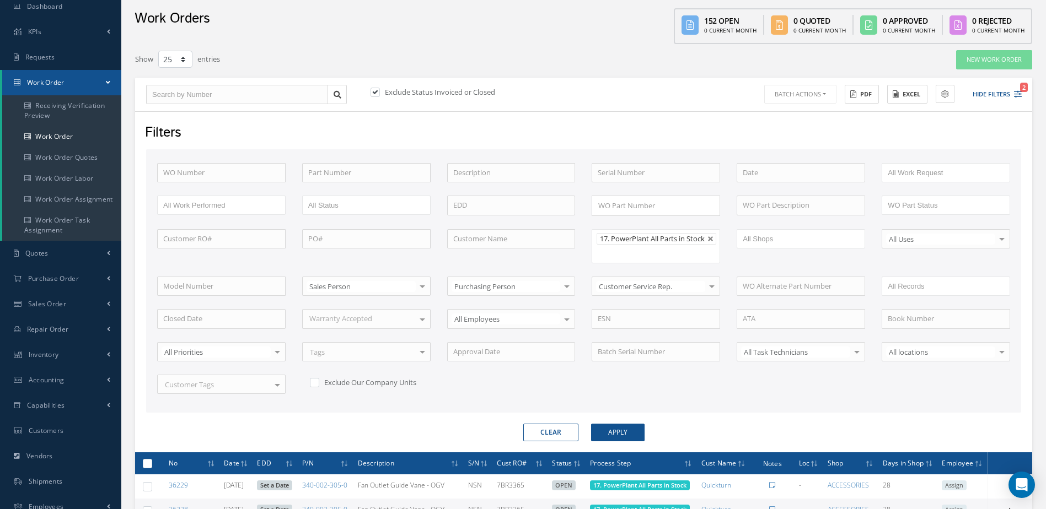
click at [152, 468] on label at bounding box center [152, 463] width 0 height 9
click at [146, 468] on input "checkbox" at bounding box center [147, 464] width 7 height 7
checkbox input "true"
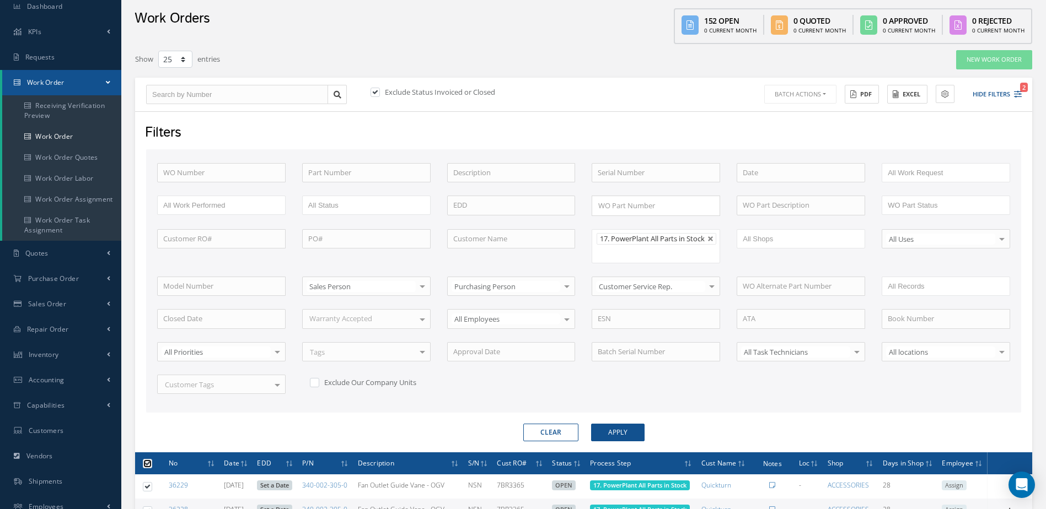
checkbox input "true"
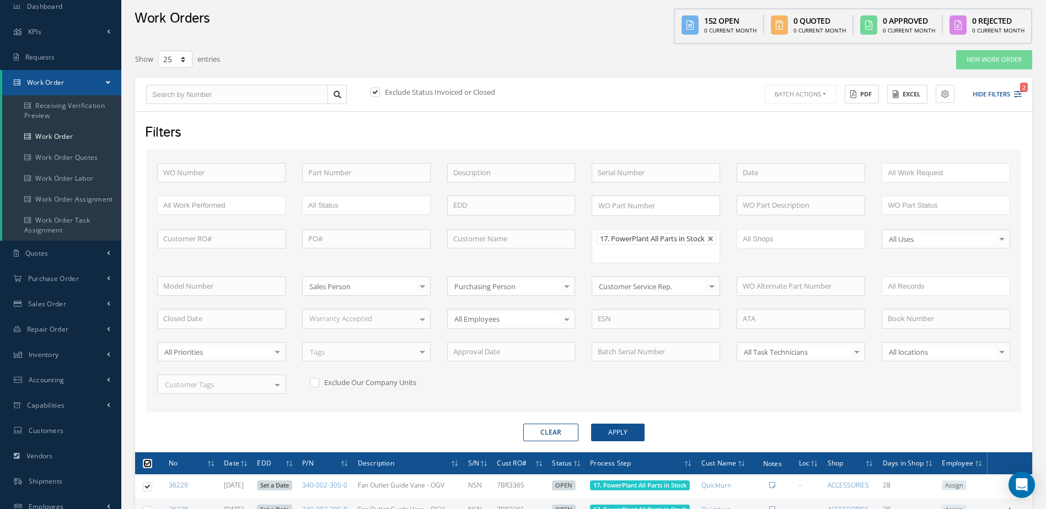
checkbox input "true"
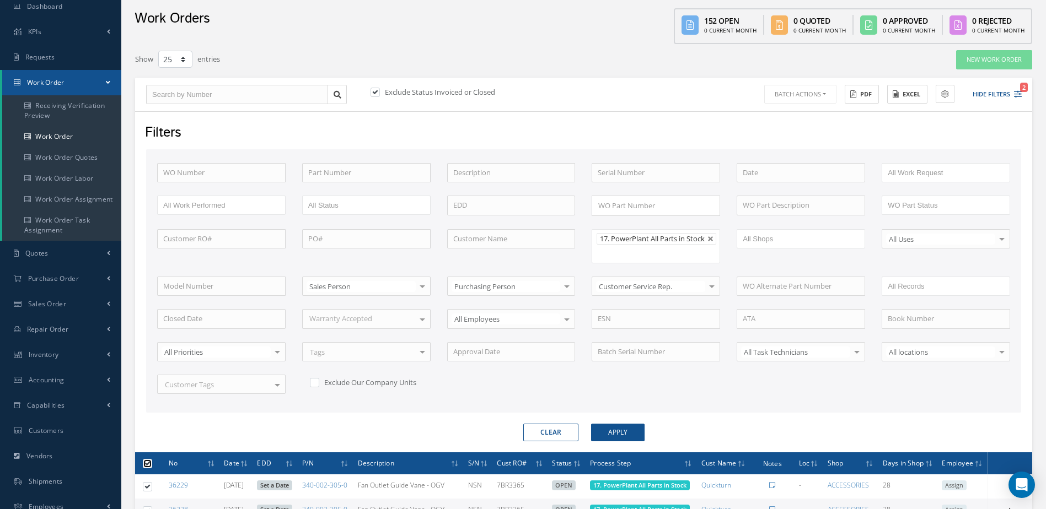
checkbox input "true"
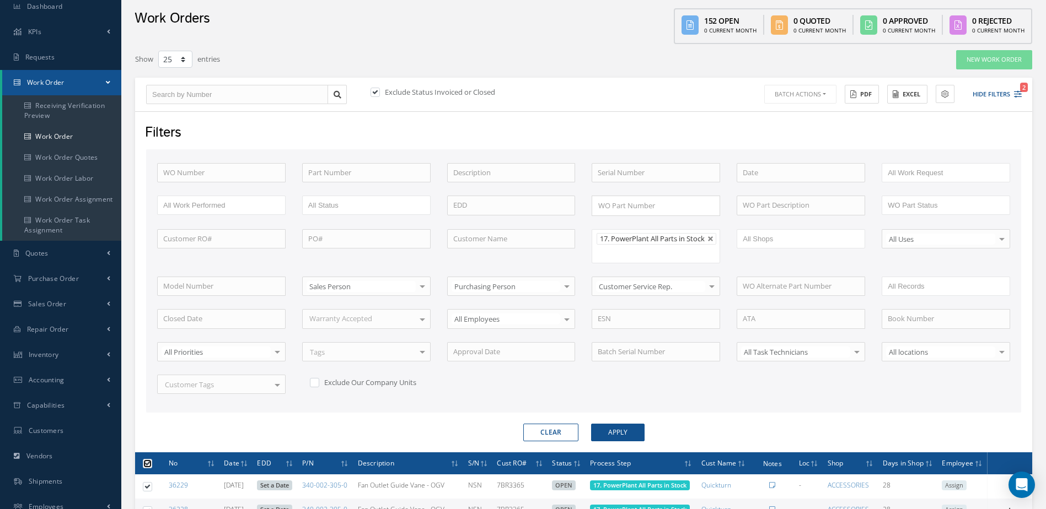
checkbox input "true"
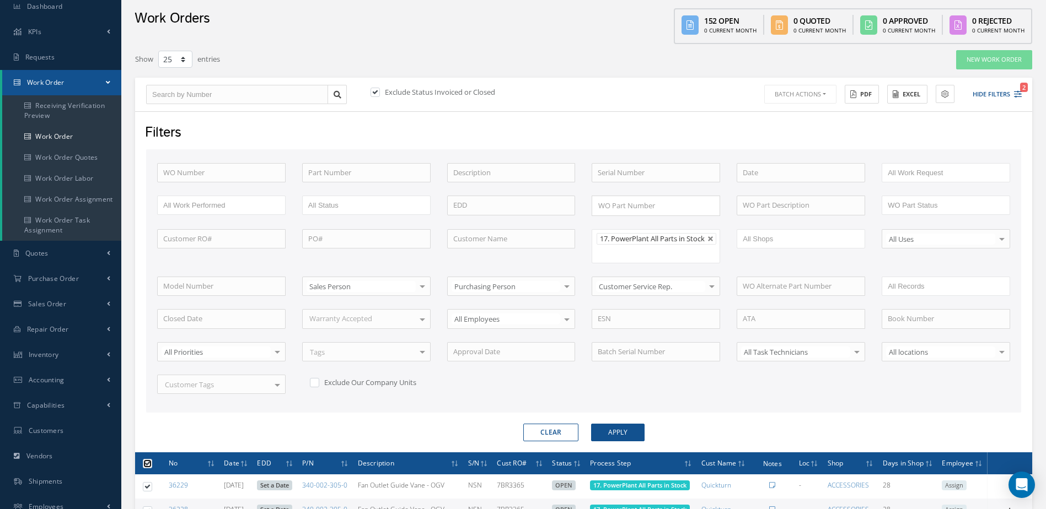
checkbox input "true"
click at [822, 95] on button "Batch Actions" at bounding box center [799, 94] width 74 height 19
click at [801, 114] on link "Update Work Orders" at bounding box center [806, 112] width 88 height 15
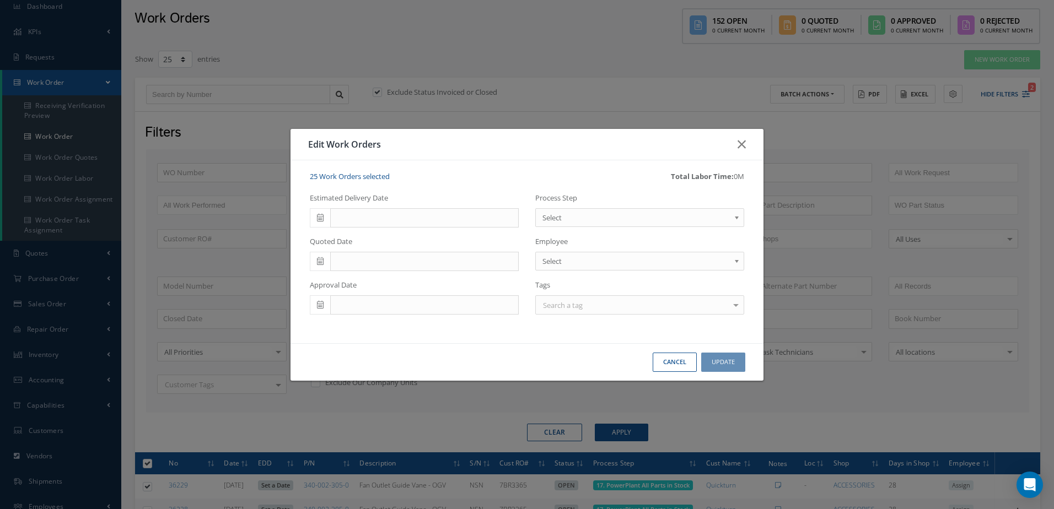
click at [597, 215] on span "Select" at bounding box center [636, 217] width 187 height 13
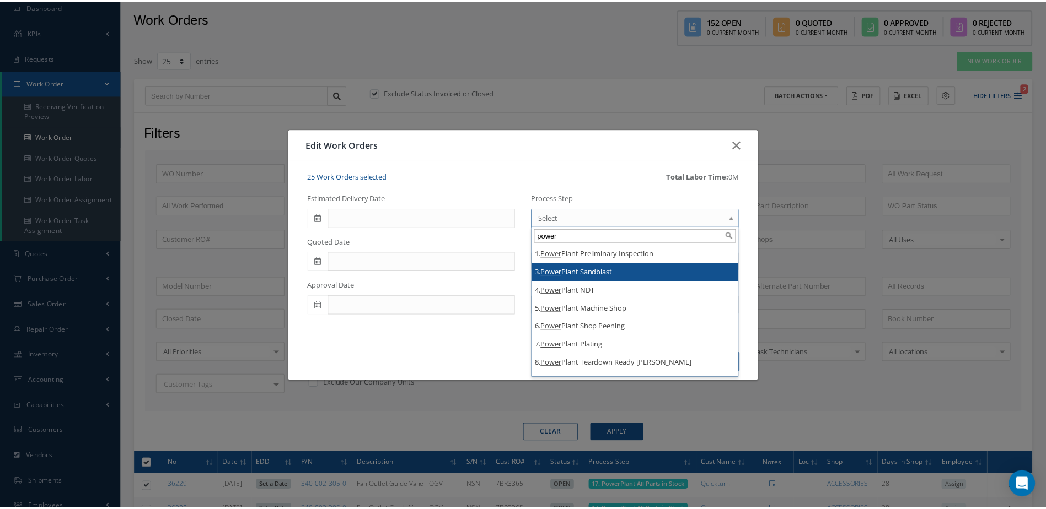
scroll to position [232, 0]
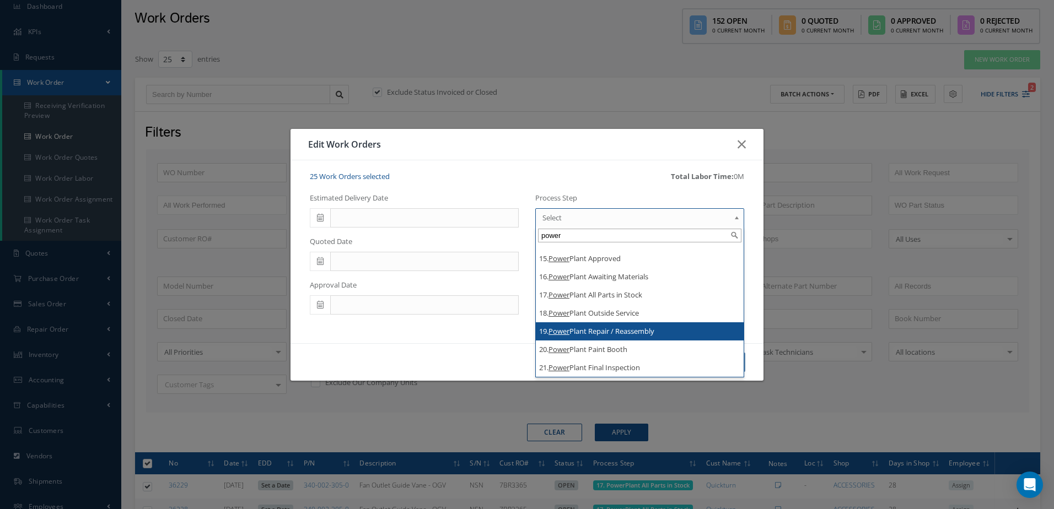
type input "power"
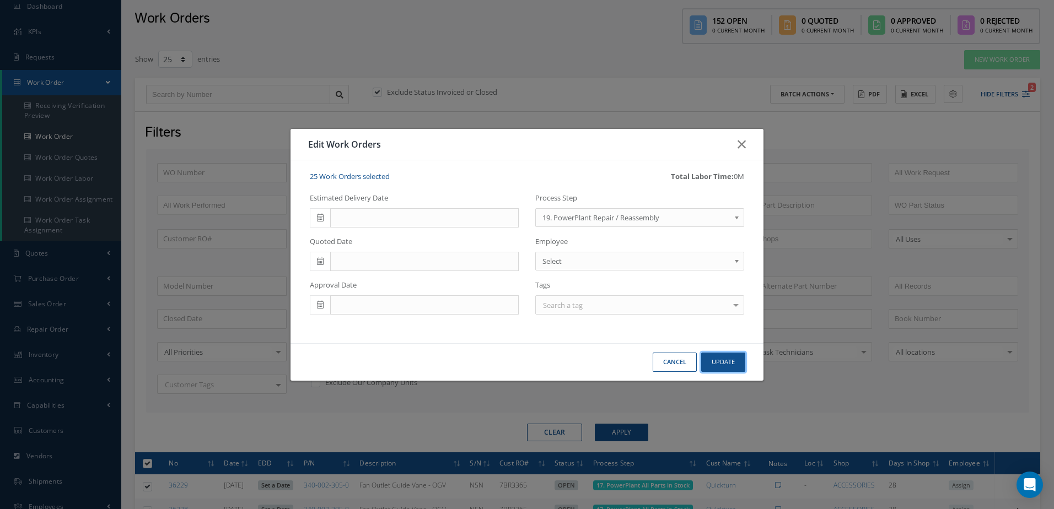
click at [733, 359] on button "Update" at bounding box center [723, 362] width 44 height 19
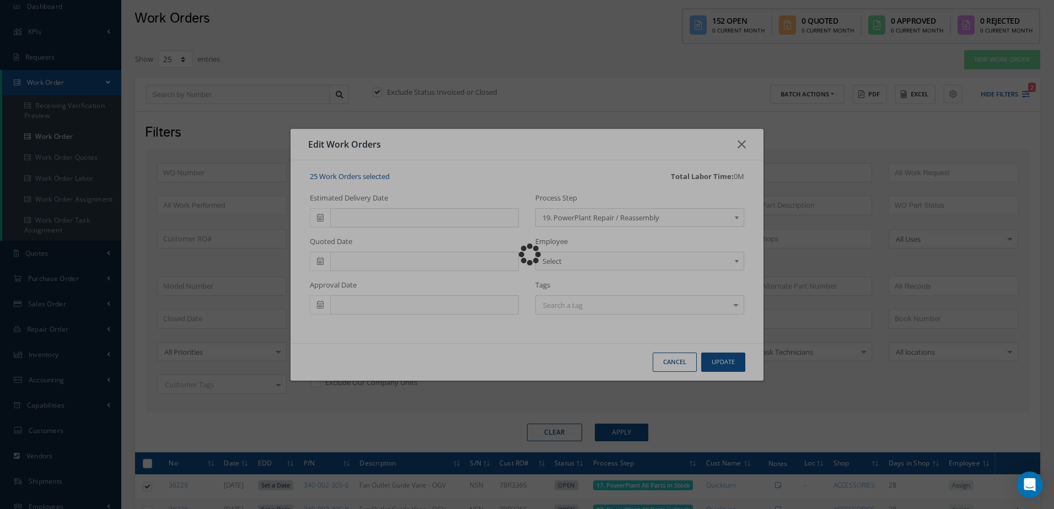
checkbox input "false"
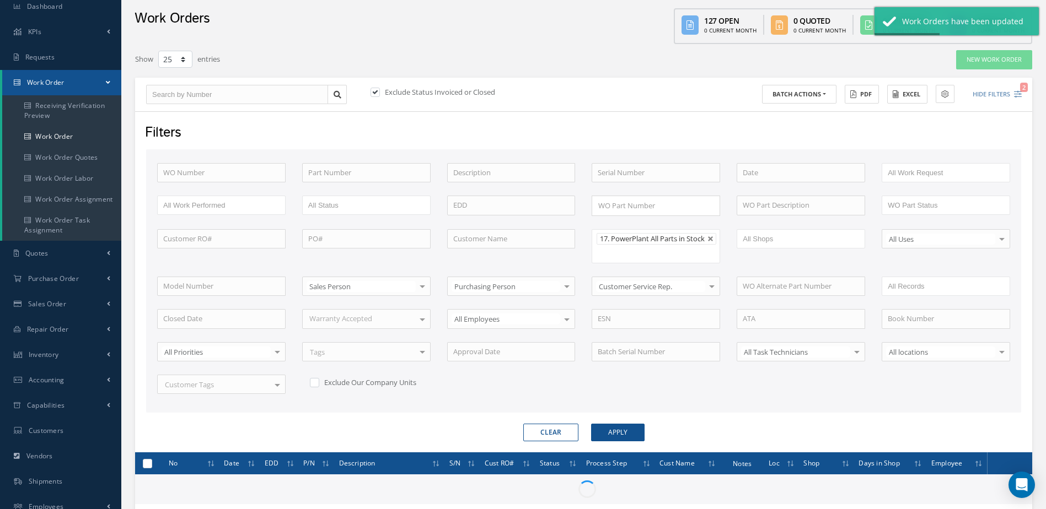
checkbox input "false"
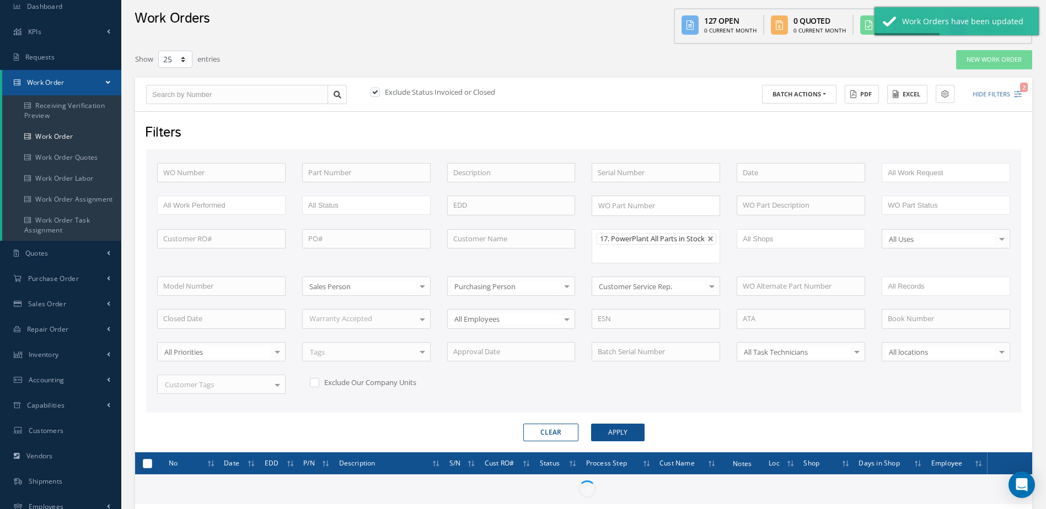
checkbox input "false"
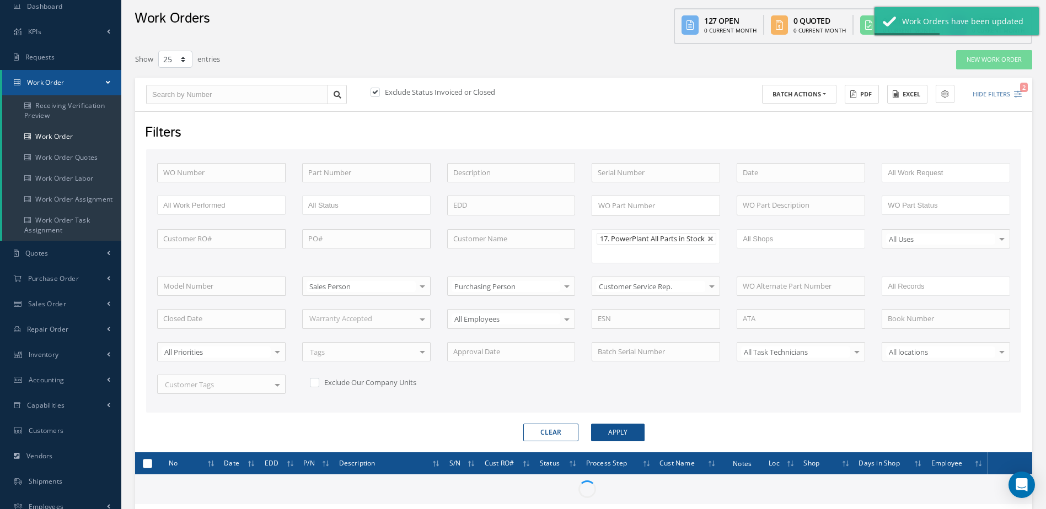
checkbox input "false"
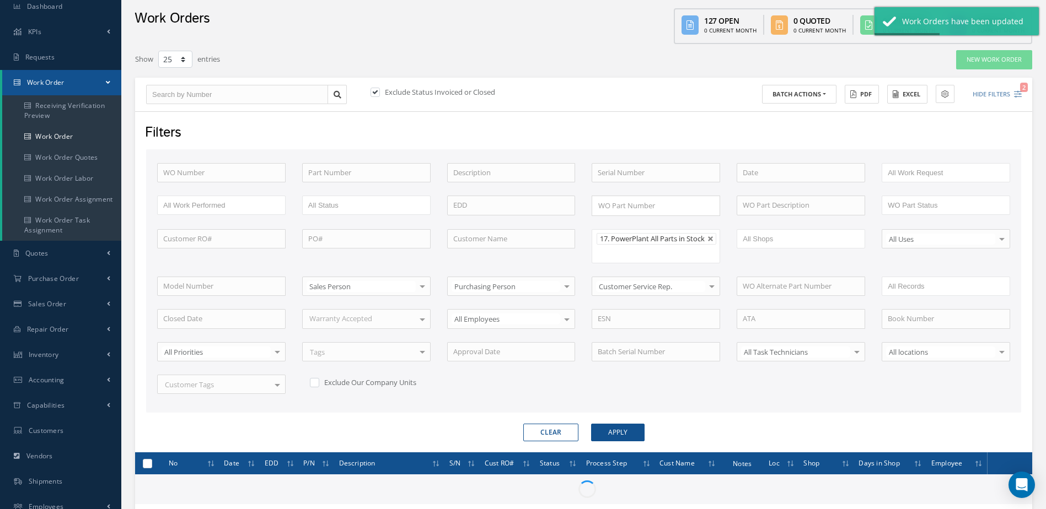
checkbox input "false"
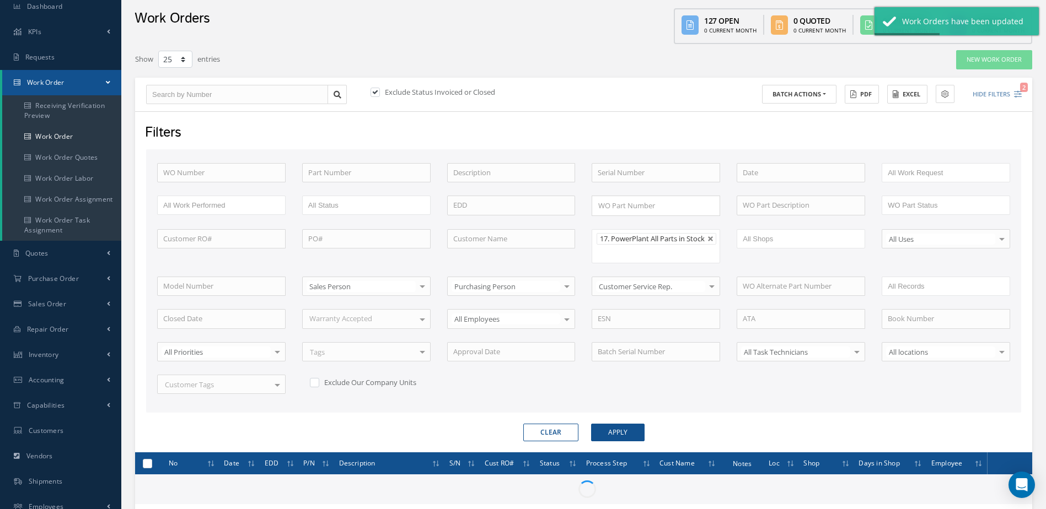
checkbox input "false"
